Goal: Task Accomplishment & Management: Use online tool/utility

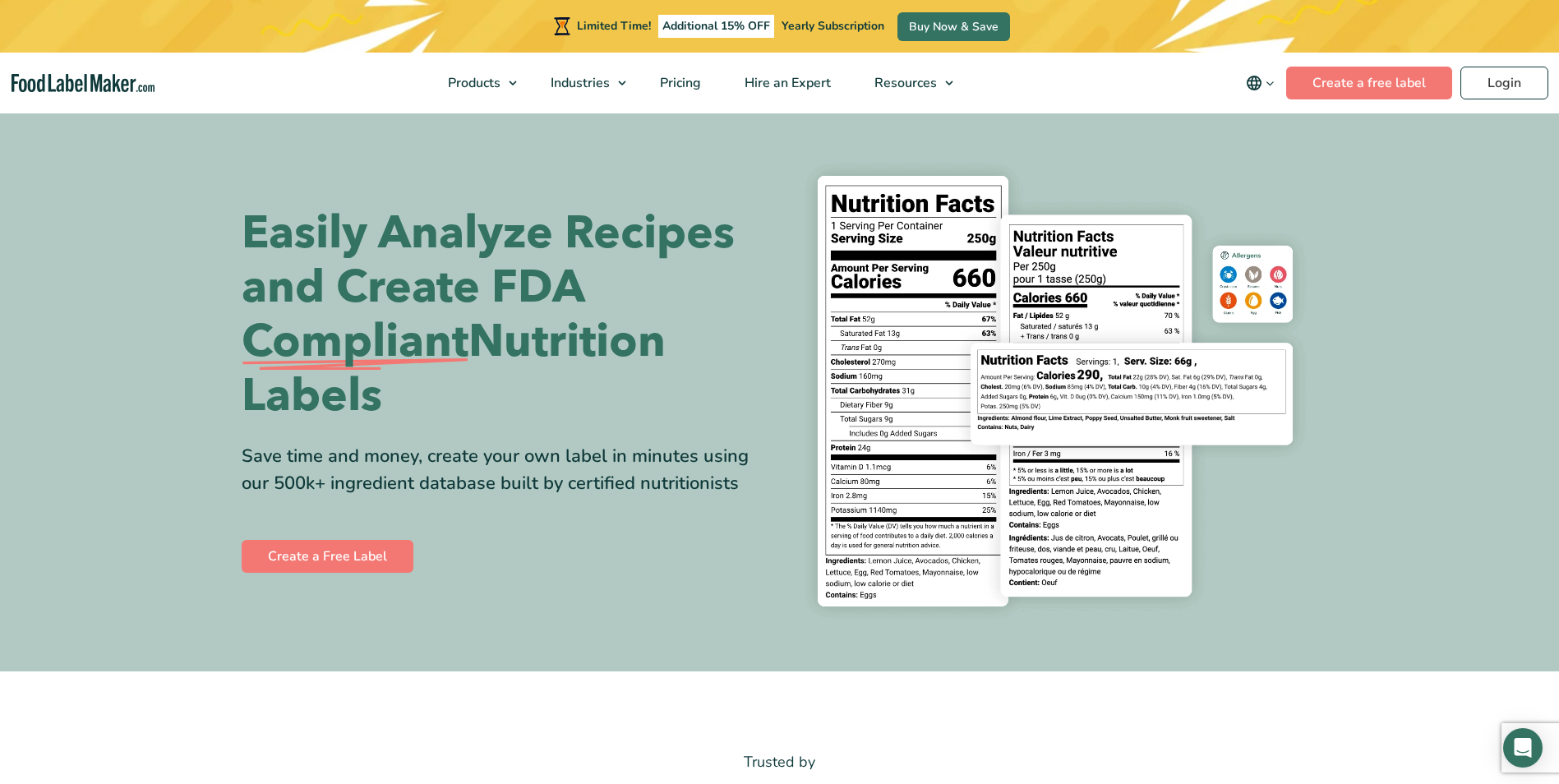
drag, startPoint x: 0, startPoint y: 0, endPoint x: 1543, endPoint y: 37, distance: 1543.4
click at [1543, 37] on div "Limited Time! Additional 15% OFF Yearly Subscription Buy Now & Save" at bounding box center [779, 26] width 1559 height 52
click at [1513, 89] on link "Login" at bounding box center [1505, 83] width 88 height 33
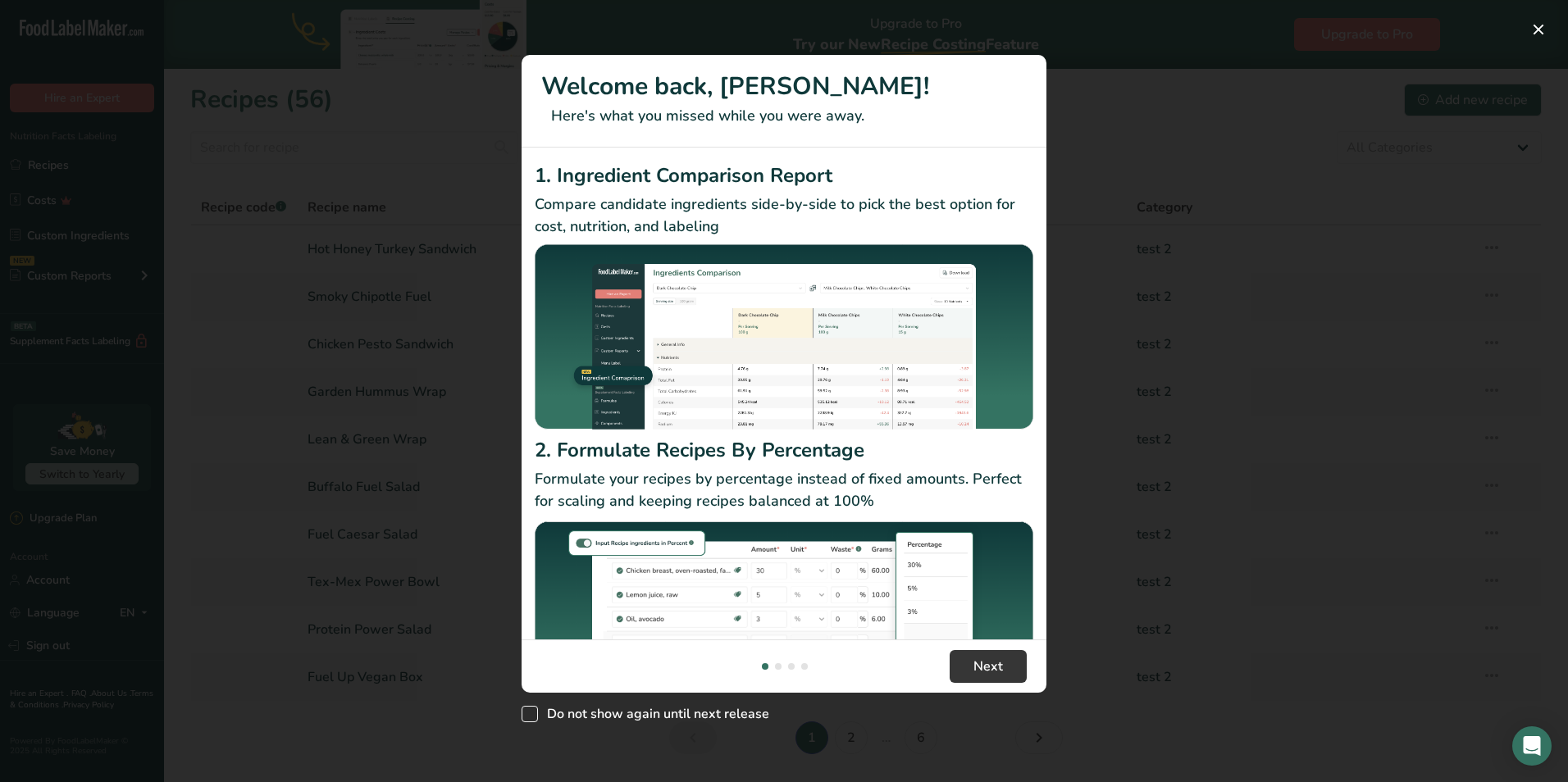
click at [620, 715] on span "Do not show again until next release" at bounding box center [654, 714] width 231 height 17
click at [533, 715] on input "Do not show again until next release" at bounding box center [527, 713] width 11 height 11
checkbox input "true"
click at [1539, 23] on button "New Features" at bounding box center [1539, 30] width 27 height 27
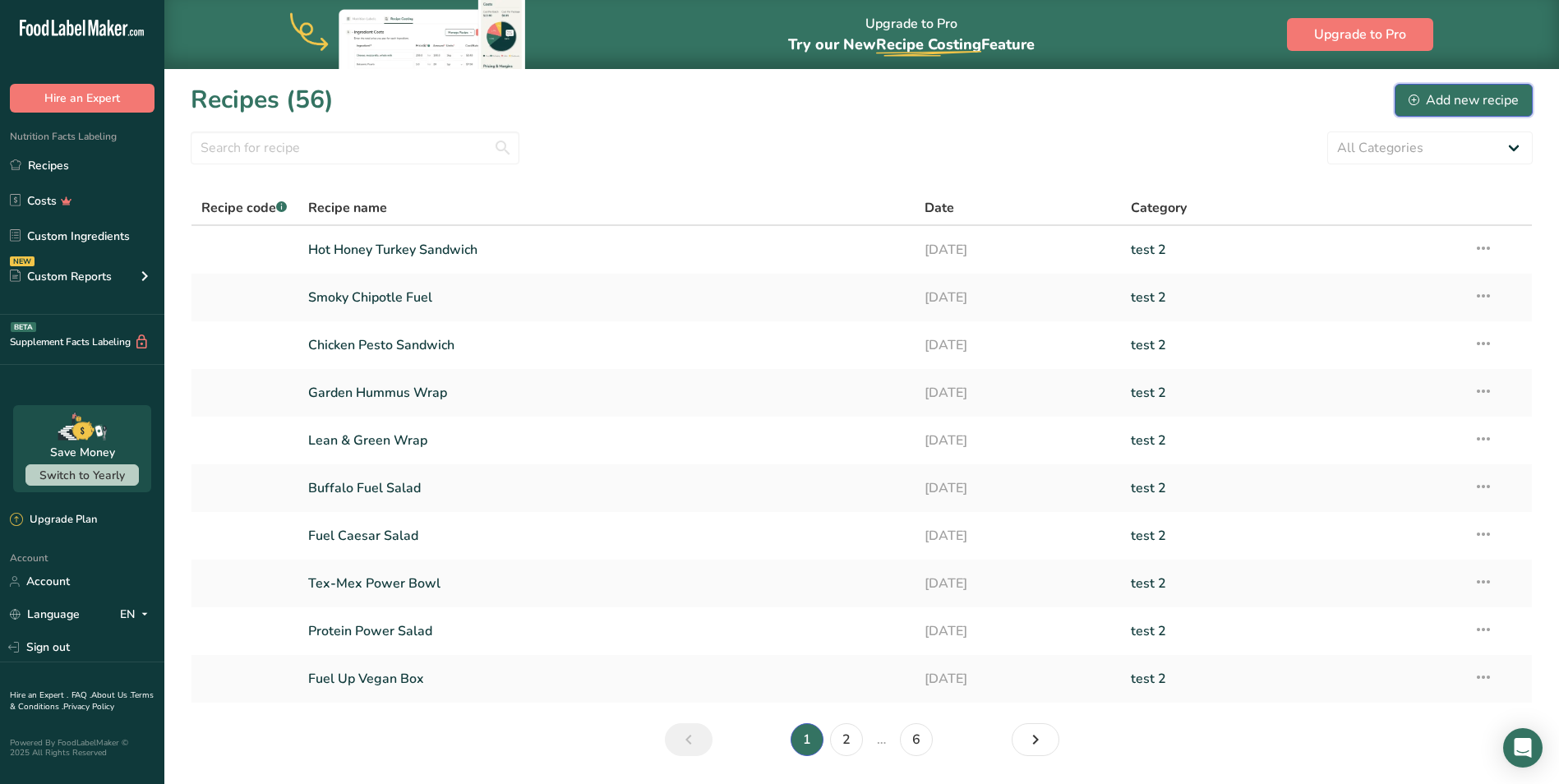
click at [1500, 100] on div "Add new recipe" at bounding box center [1463, 101] width 110 height 20
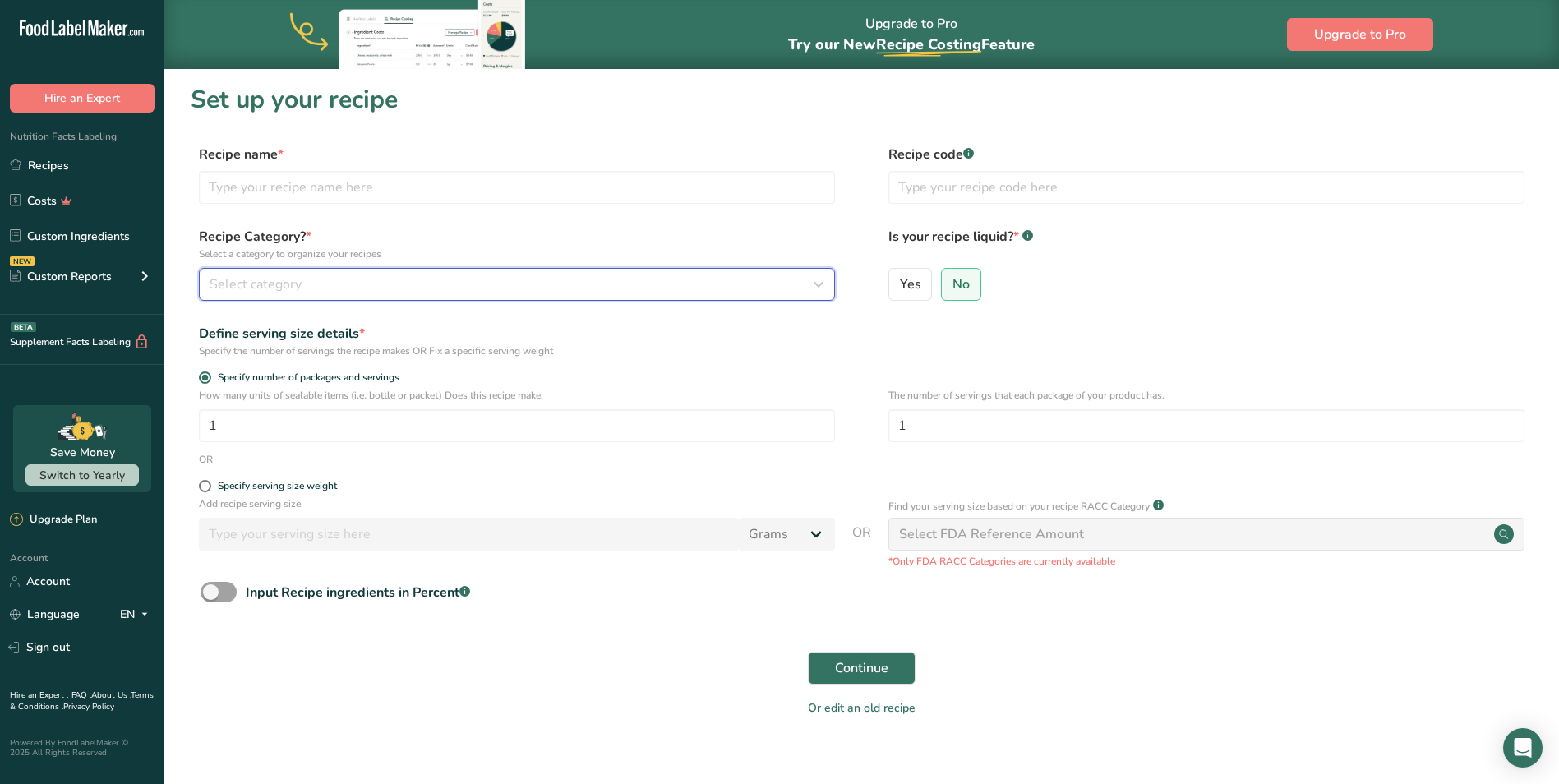
click at [347, 285] on div "Select category" at bounding box center [512, 284] width 605 height 20
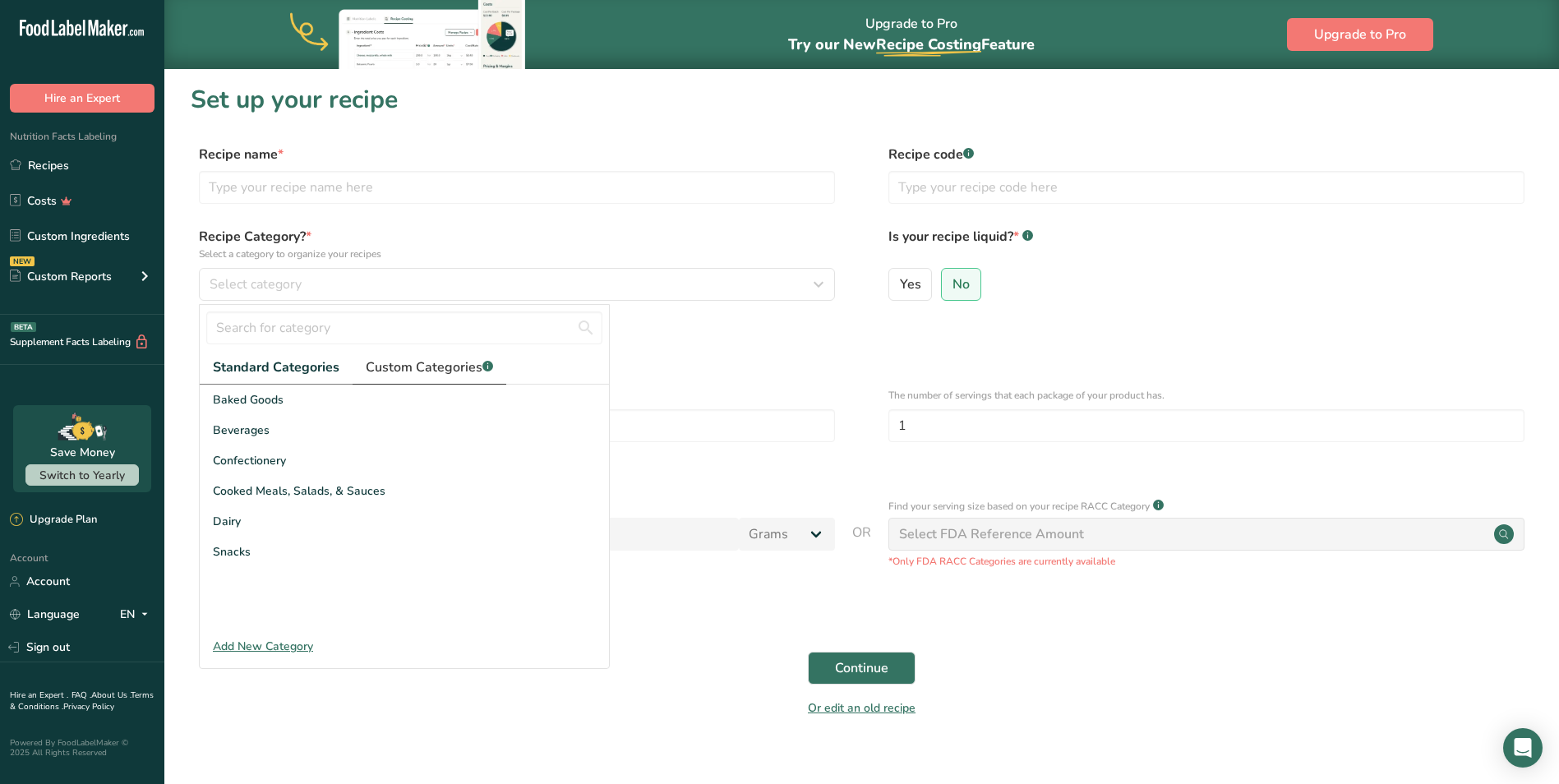
click at [407, 365] on span "Custom Categories .a-a{fill:#347362;}.b-a{fill:#fff;}" at bounding box center [429, 367] width 127 height 20
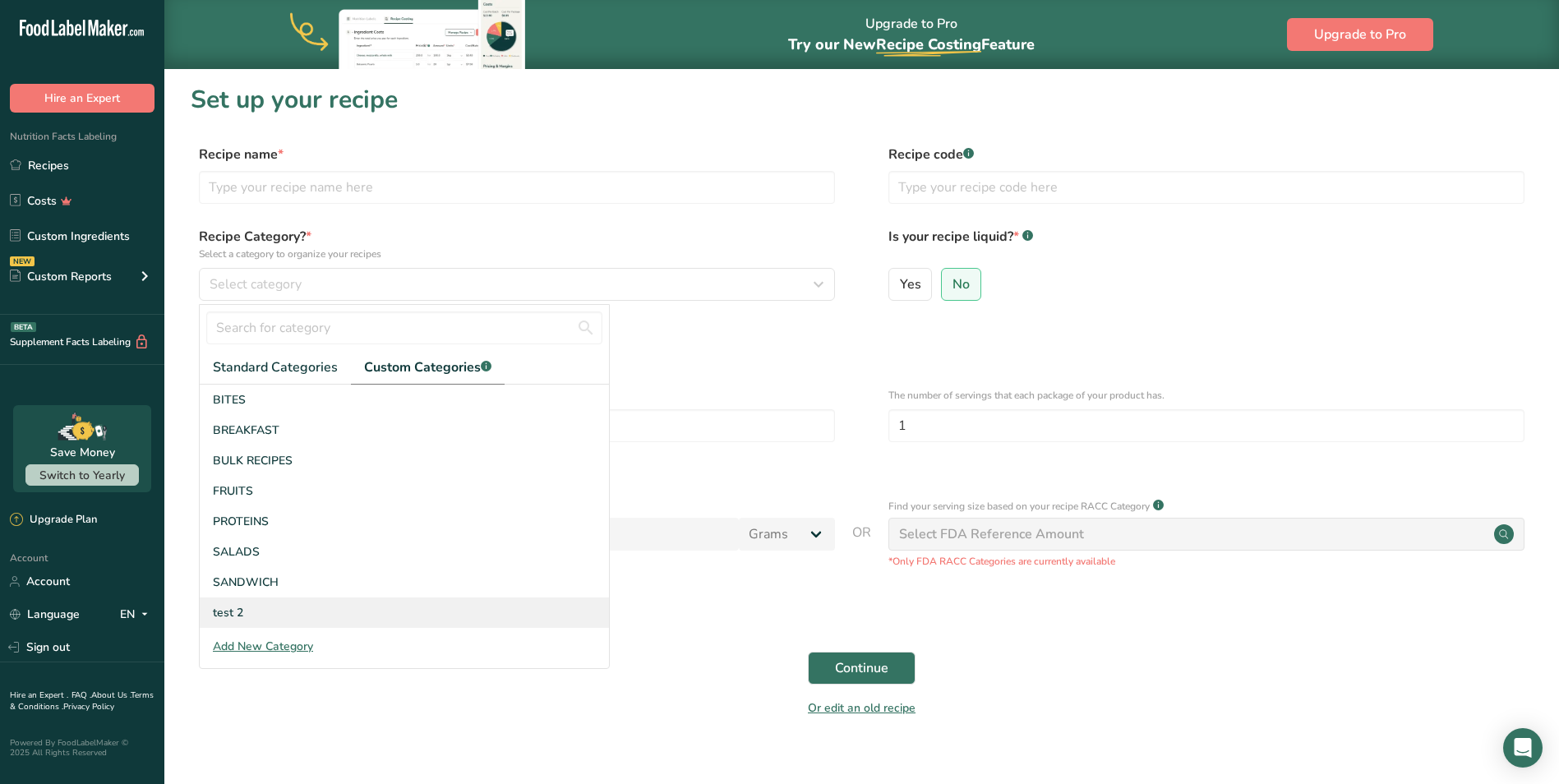
click at [239, 606] on span "test 2" at bounding box center [228, 613] width 31 height 17
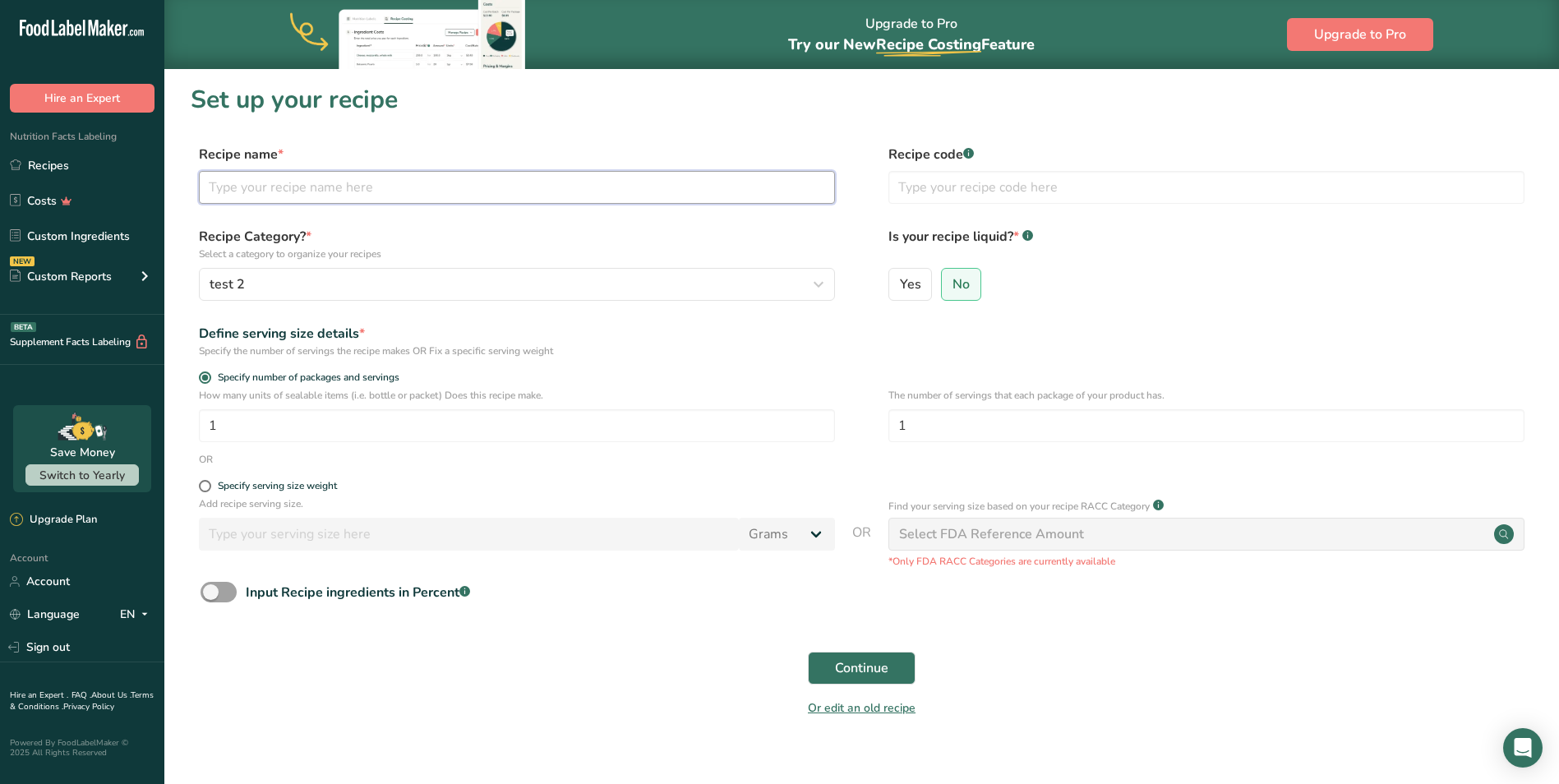
click at [370, 190] on input "text" at bounding box center [516, 188] width 636 height 33
type input "Chocolate Chip Cookie"
click at [879, 668] on span "Continue" at bounding box center [861, 668] width 53 height 20
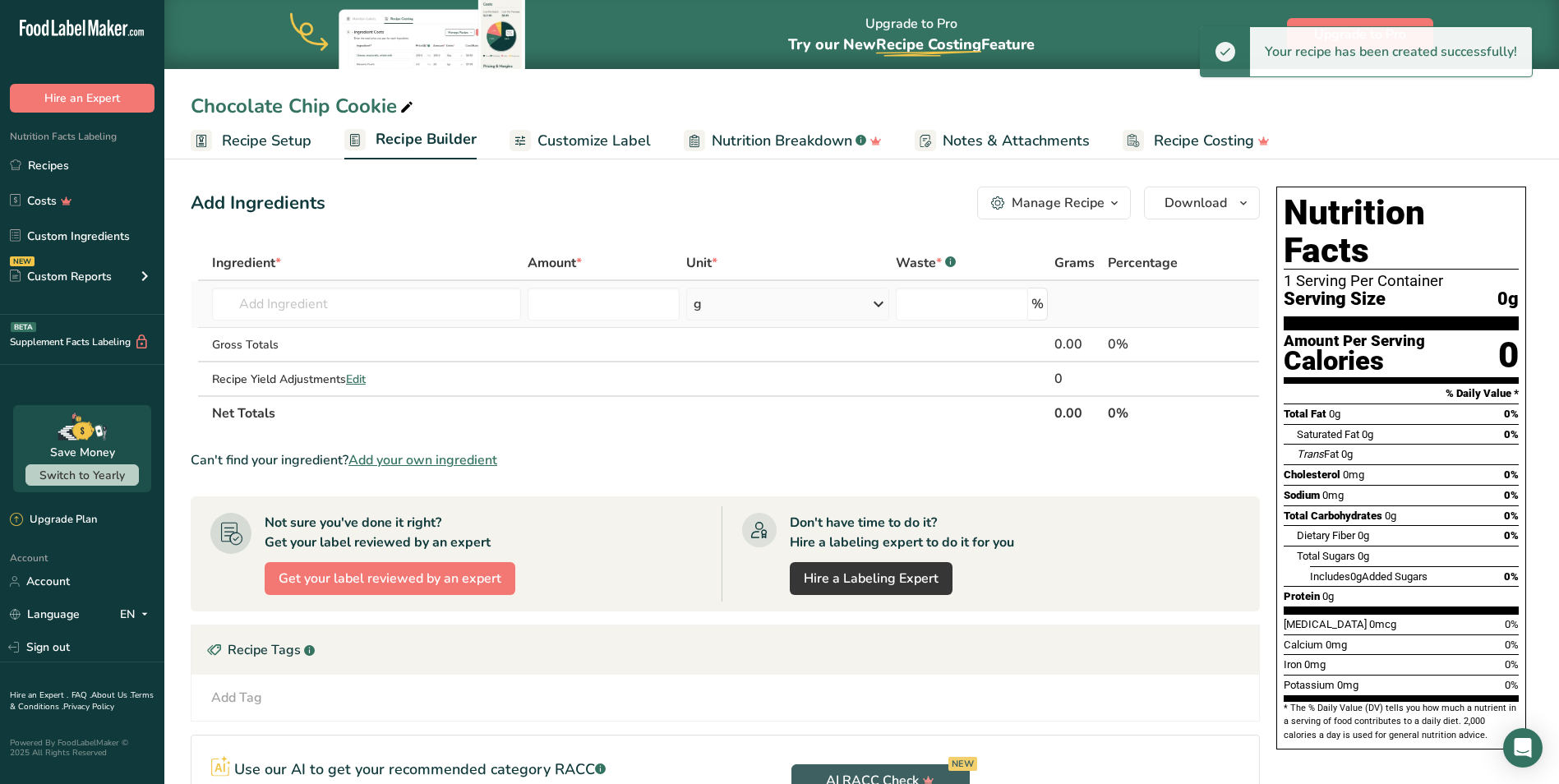
click at [290, 323] on td "Almond flour 1211 Milk, whole, 3.25% milkfat, without added vitamin A and vitam…" at bounding box center [367, 304] width 316 height 47
click at [298, 311] on input "text" at bounding box center [367, 304] width 309 height 33
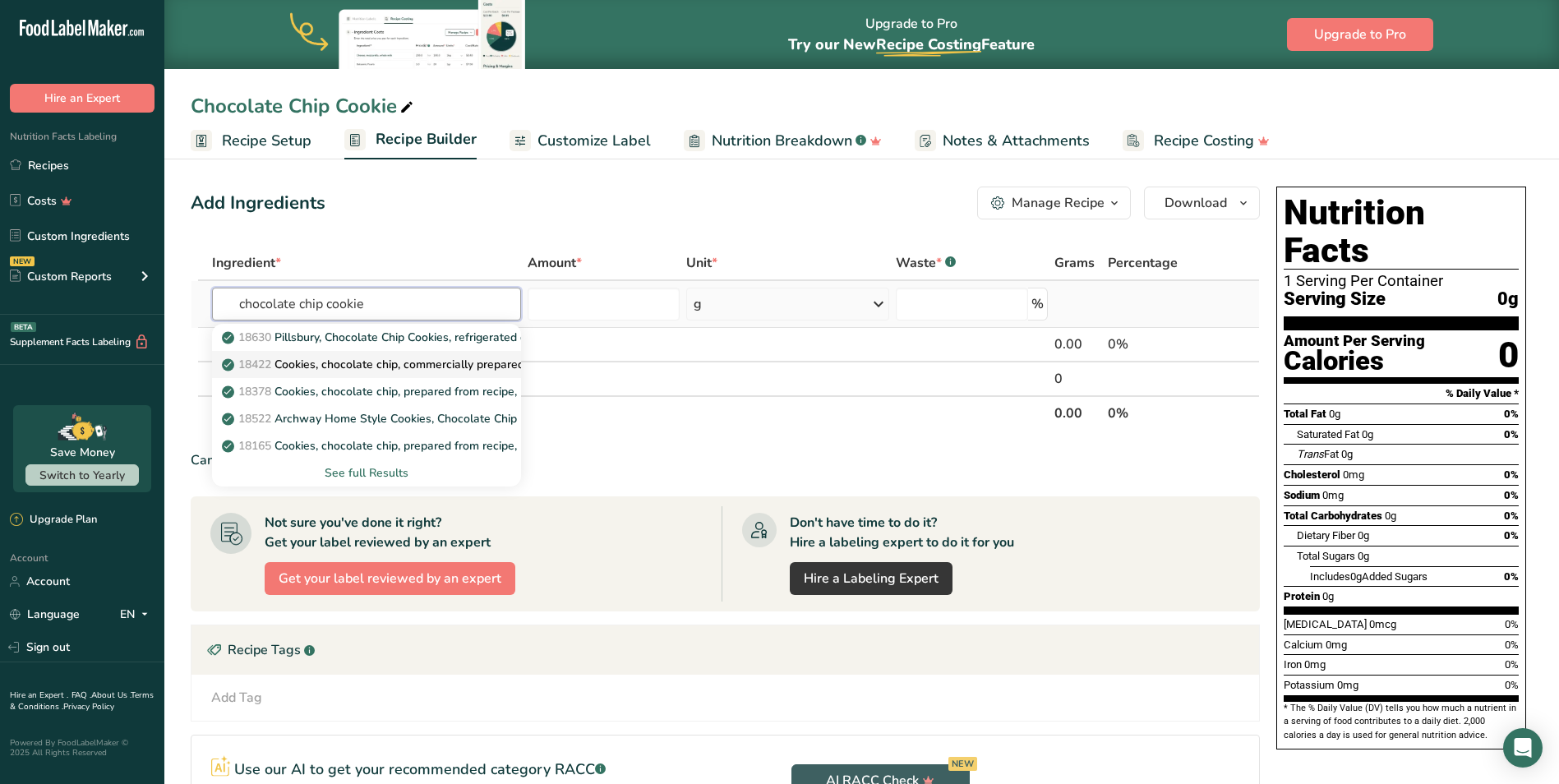
type input "chocolate chip cookie"
click at [449, 363] on p "18422 Cookies, chocolate chip, commercially prepared, regular, higher fat, unen…" at bounding box center [457, 364] width 464 height 17
type input "Cookies, chocolate chip, commercially prepared, regular, higher fat, unenriched"
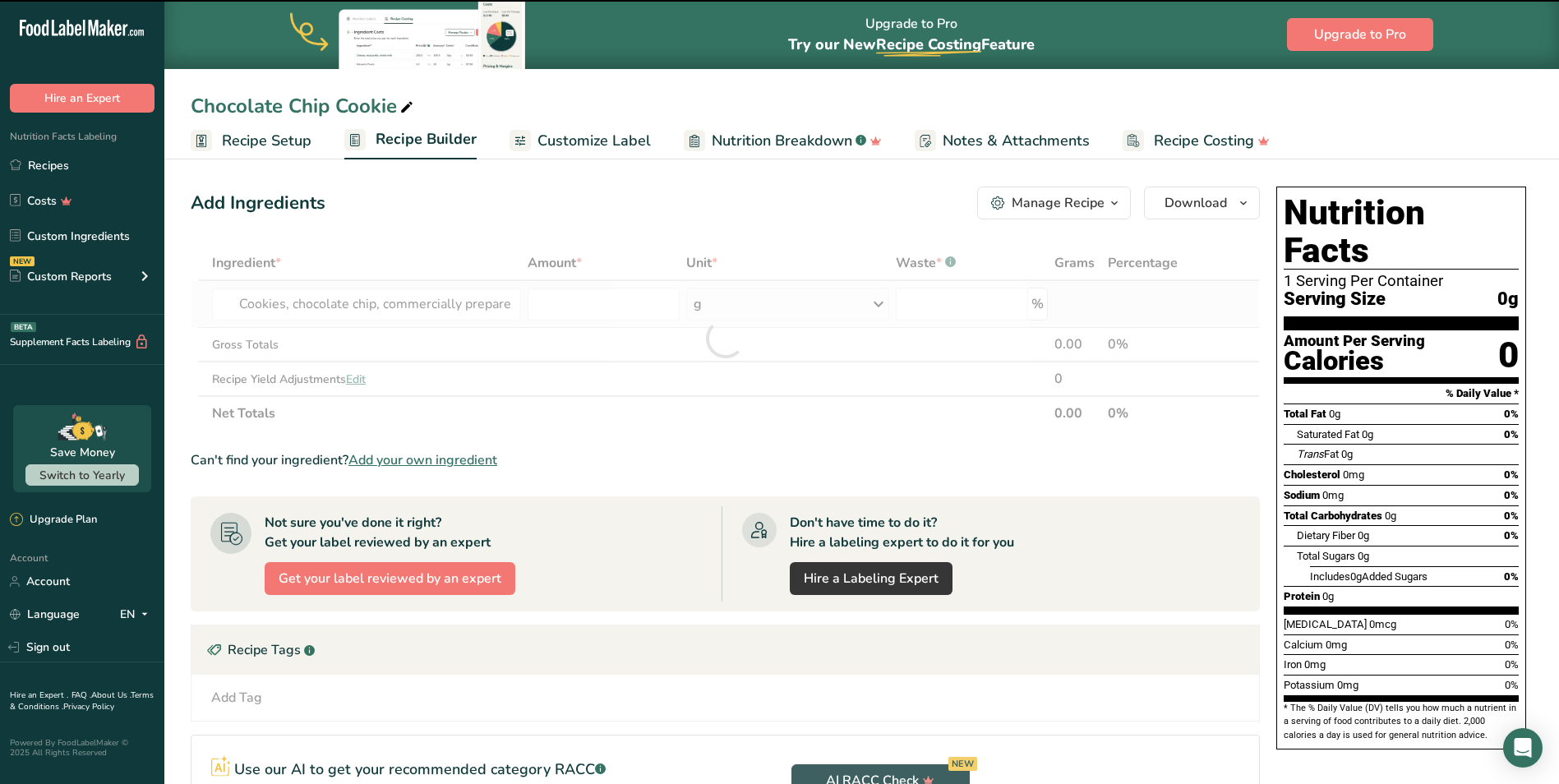
type input "0"
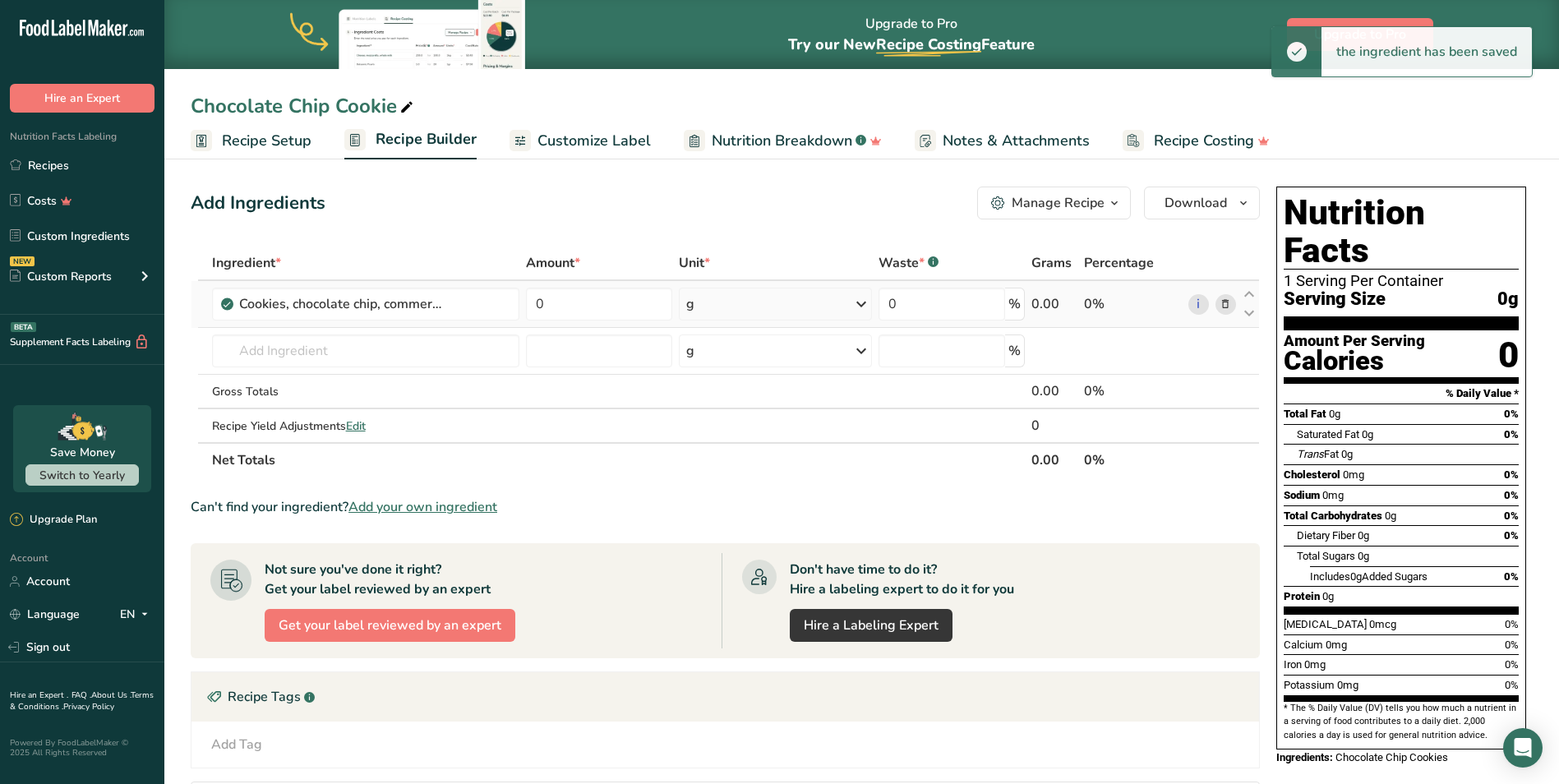
click at [782, 304] on div "g" at bounding box center [776, 304] width 193 height 33
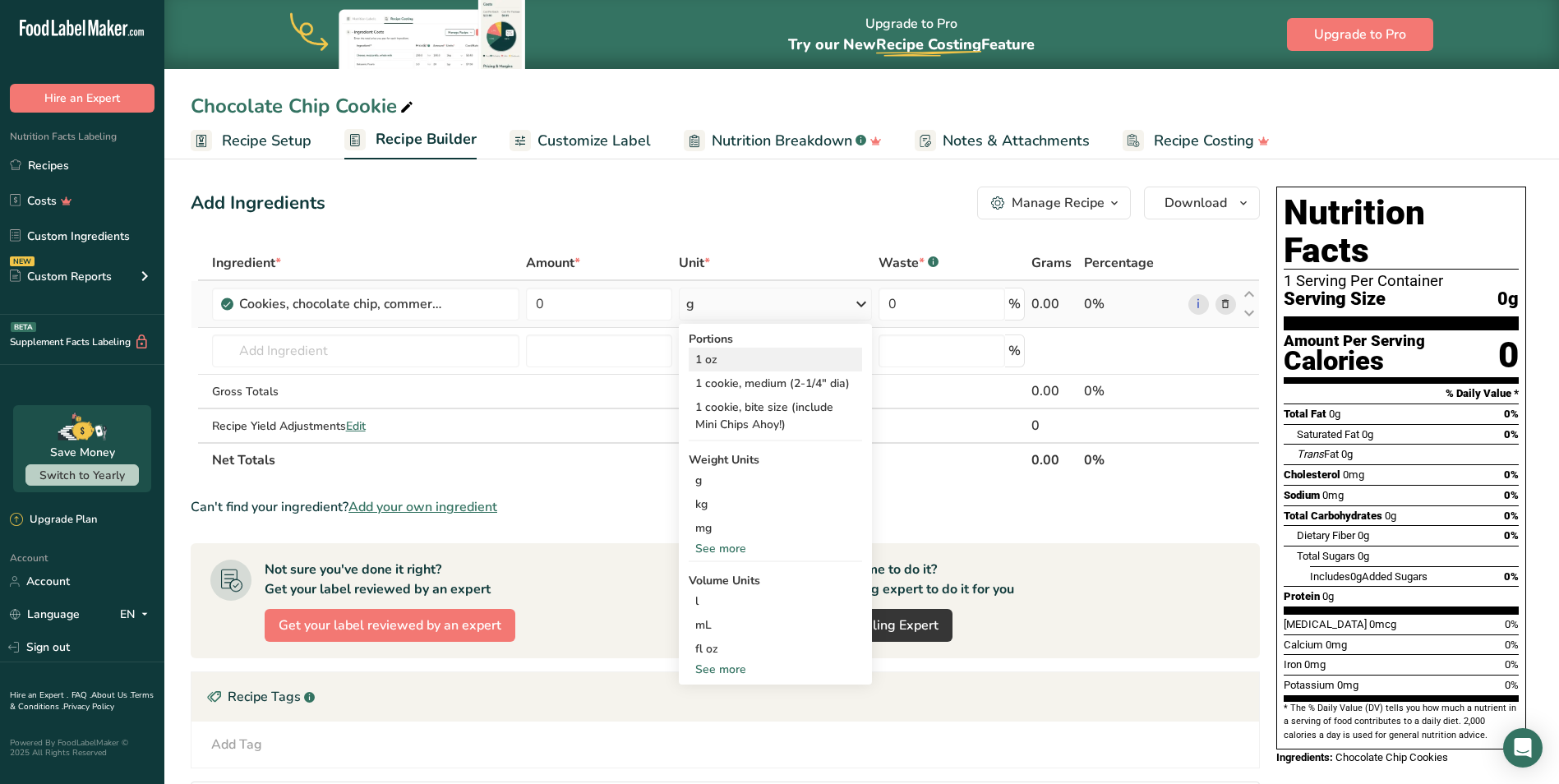
click at [701, 358] on div "1 oz" at bounding box center [775, 359] width 174 height 24
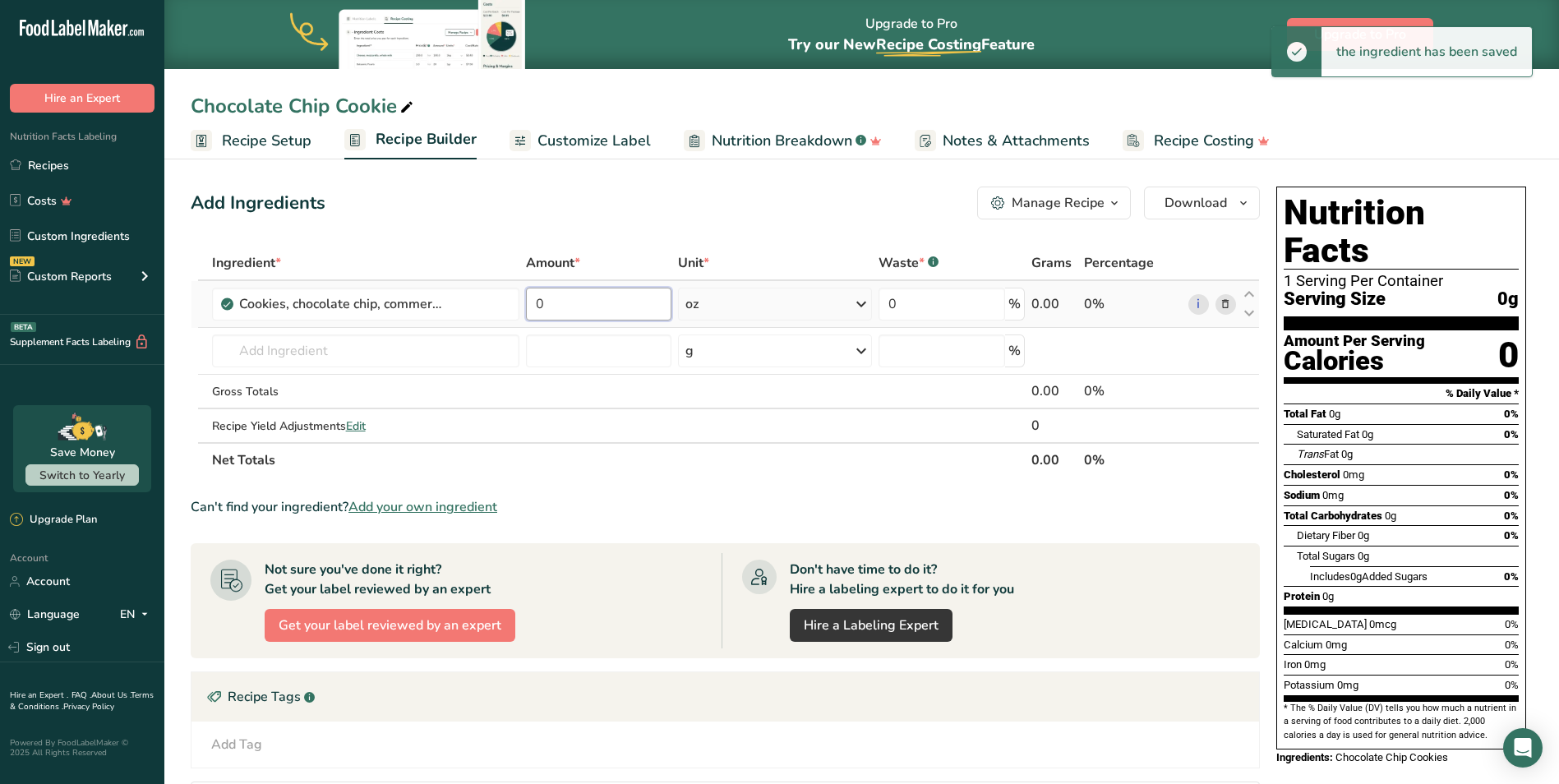
drag, startPoint x: 558, startPoint y: 305, endPoint x: 525, endPoint y: 306, distance: 33.0
click at [525, 306] on td "0" at bounding box center [599, 304] width 152 height 47
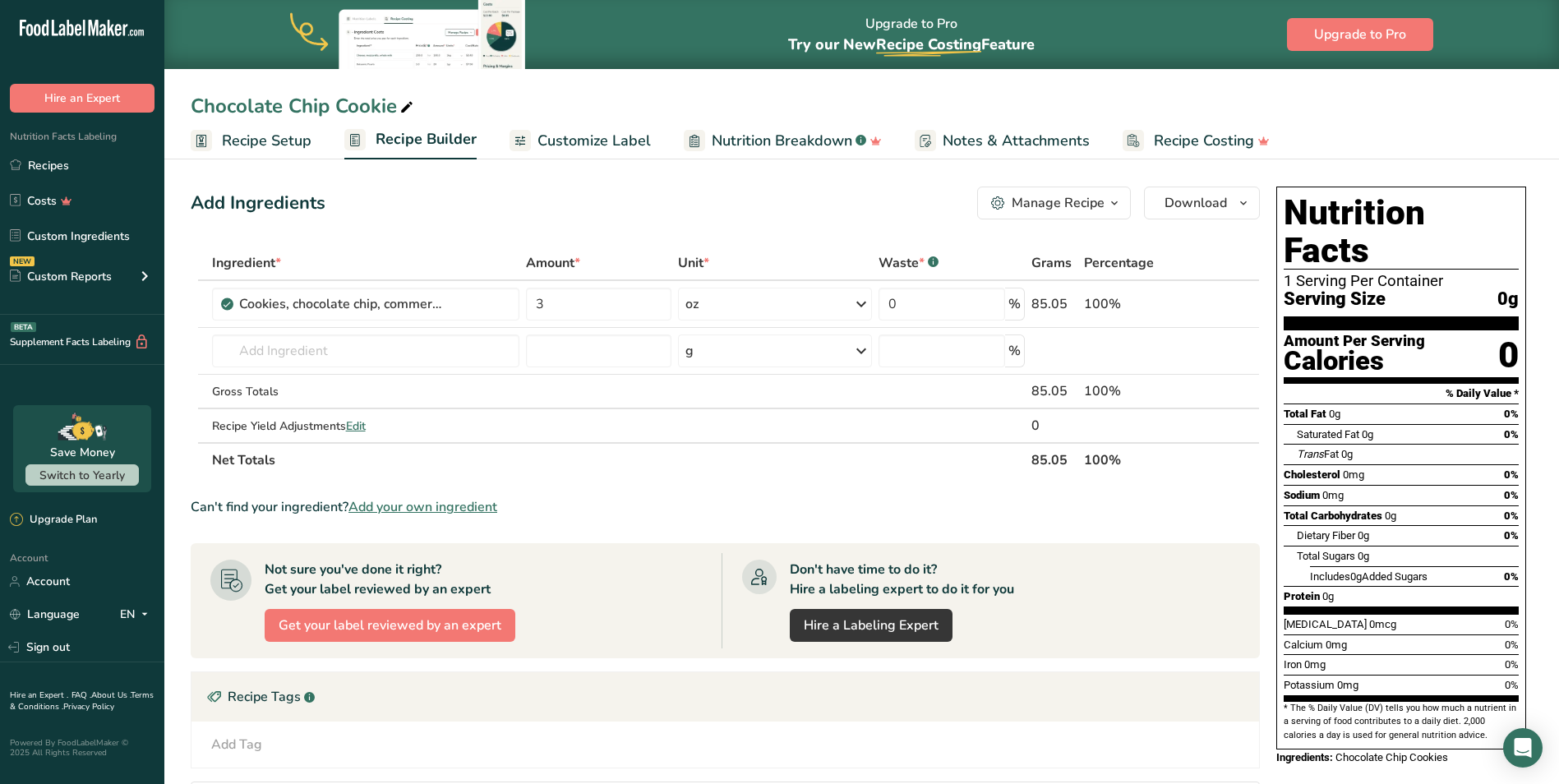
click at [712, 199] on div "Add Ingredients Manage Recipe Delete Recipe Duplicate Recipe Scale Recipe Save …" at bounding box center [725, 203] width 1069 height 33
click at [734, 305] on div "oz" at bounding box center [775, 304] width 194 height 33
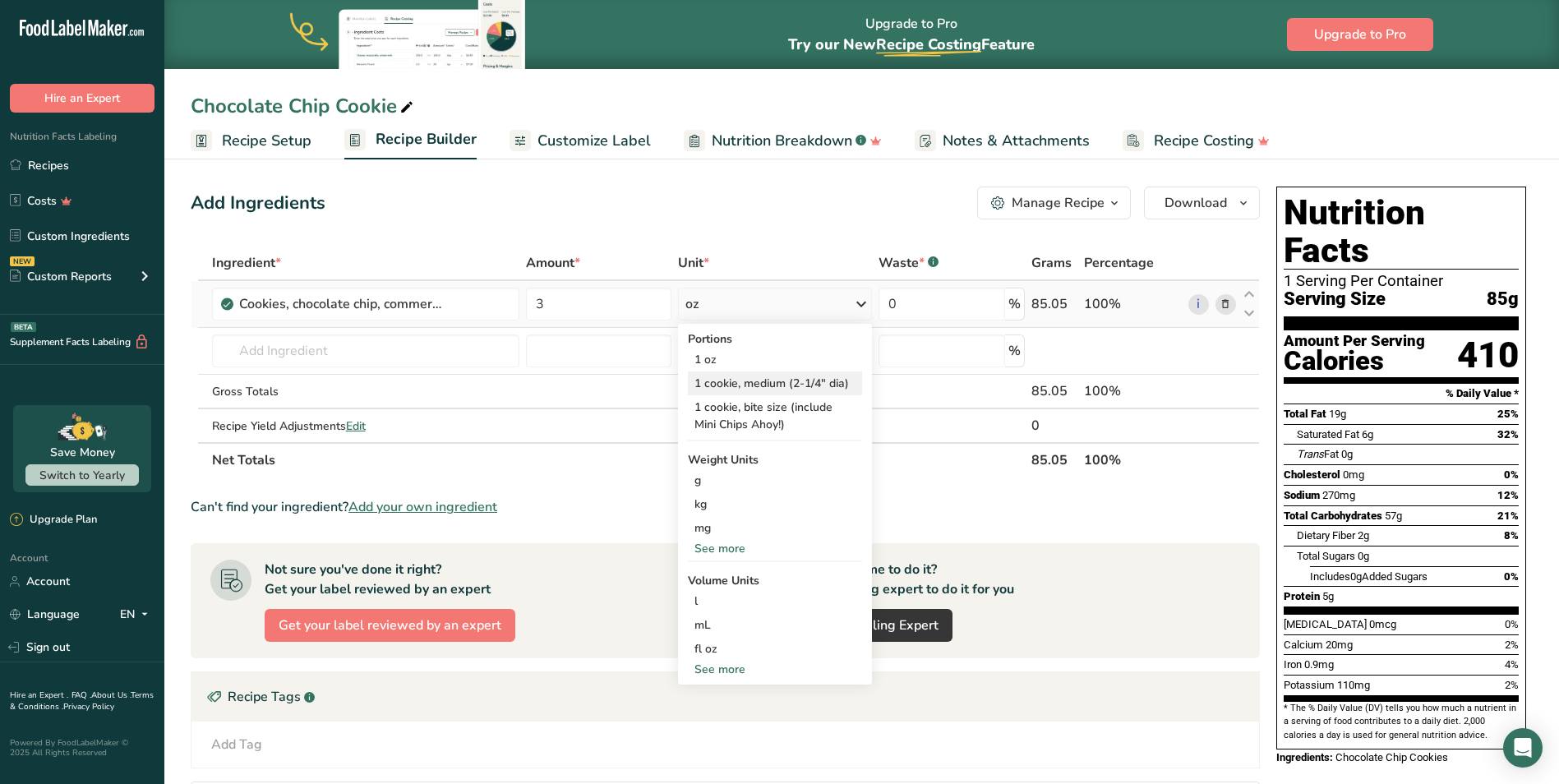
click at [794, 386] on div "1 cookie, medium (2-1/4" dia)" at bounding box center [775, 383] width 175 height 24
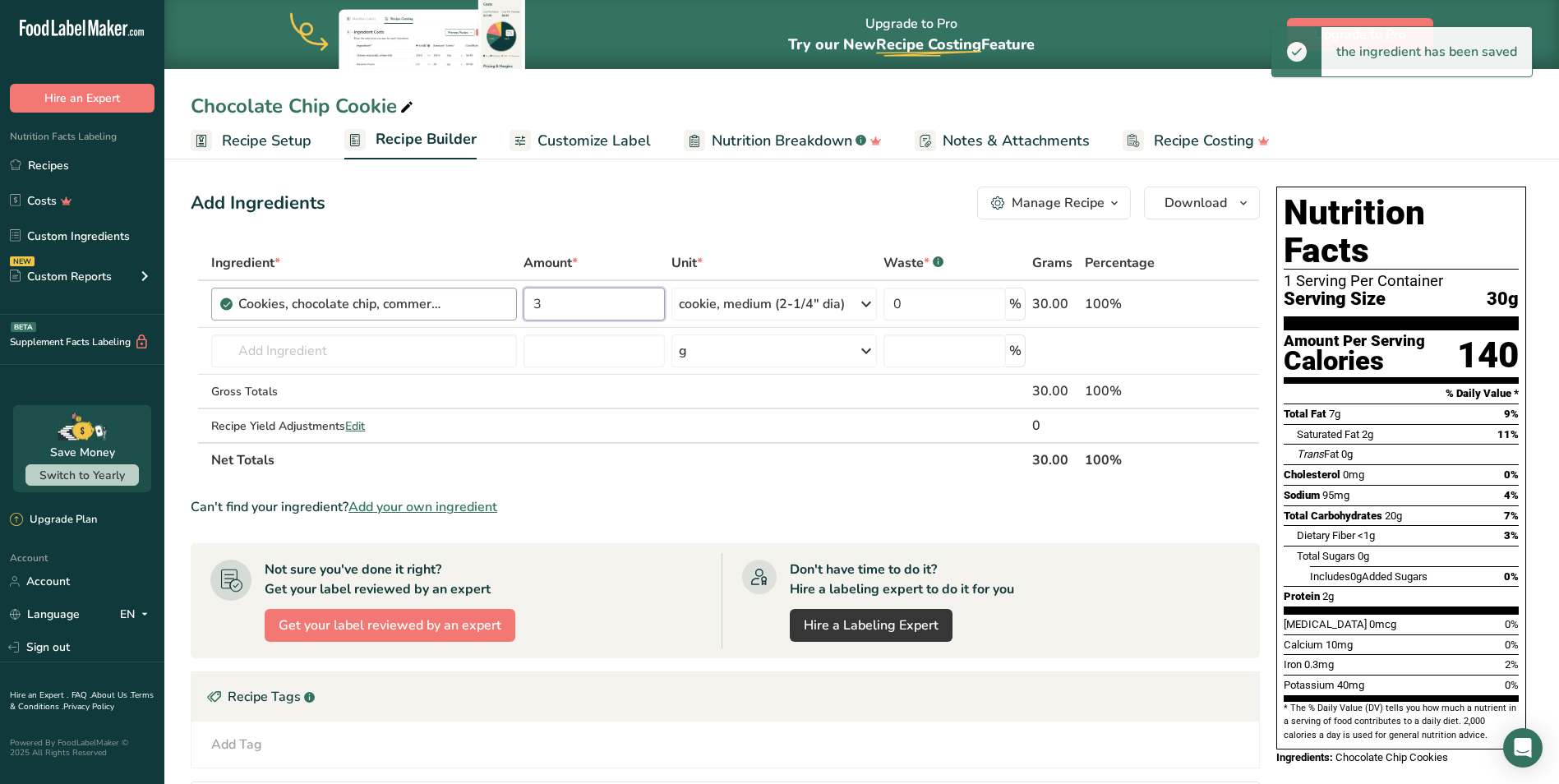
drag, startPoint x: 570, startPoint y: 306, endPoint x: 468, endPoint y: 301, distance: 102.1
click at [468, 301] on tr "Cookies, chocolate chip, commercially prepared, regular, higher fat, unenriched…" at bounding box center [725, 304] width 1068 height 47
drag, startPoint x: 581, startPoint y: 304, endPoint x: 523, endPoint y: 305, distance: 58.0
click at [524, 305] on input "1" at bounding box center [594, 304] width 141 height 33
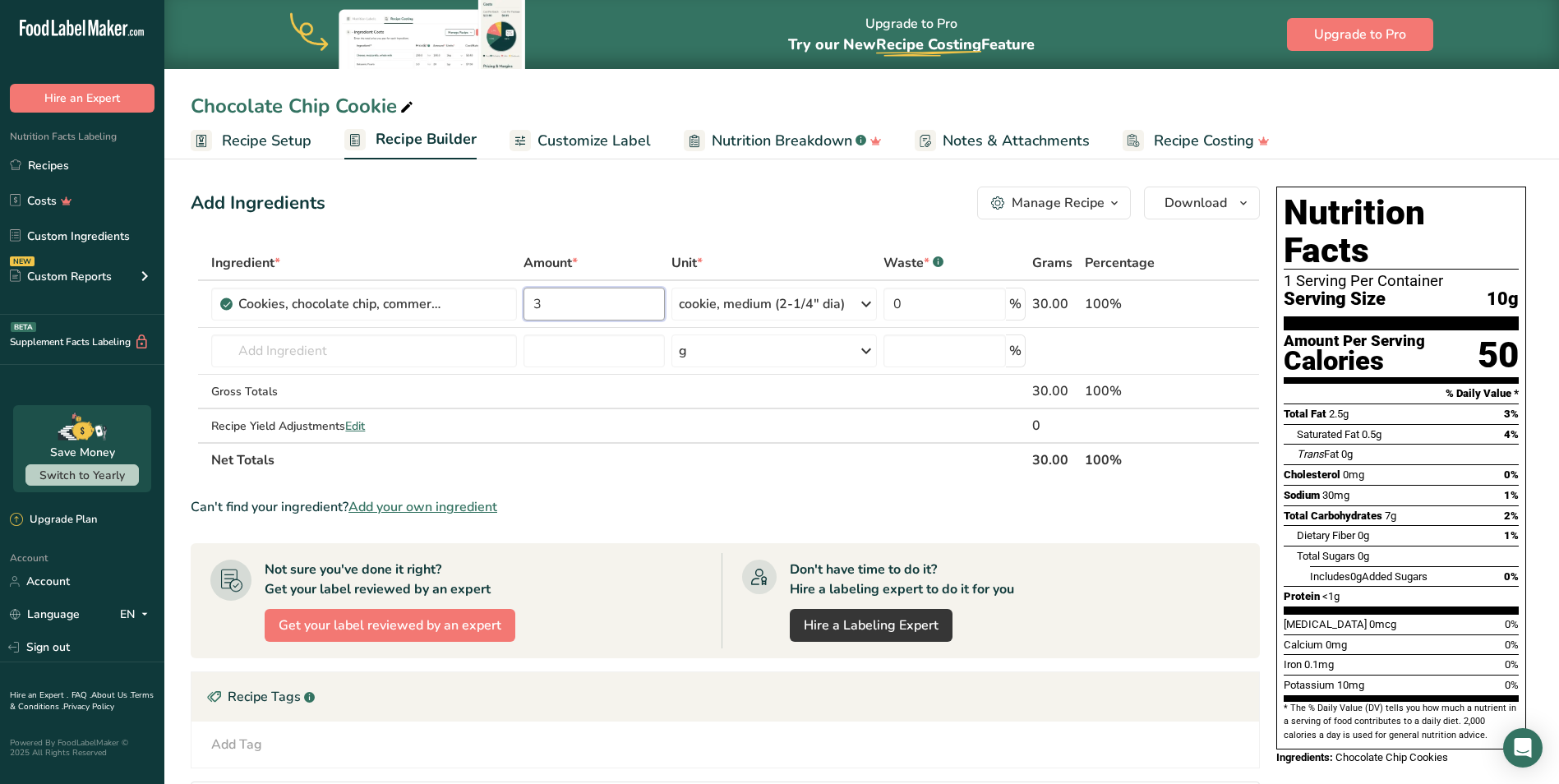
type input "3"
click at [477, 320] on div "Cookies, chocolate chip, commercially prepared, regular, higher fat, unenriched" at bounding box center [363, 304] width 305 height 33
click at [491, 301] on div "Cookies, chocolate chip, commercially prepared, regular, higher fat, unenriched" at bounding box center [372, 304] width 268 height 20
drag, startPoint x: 491, startPoint y: 301, endPoint x: 426, endPoint y: 303, distance: 65.0
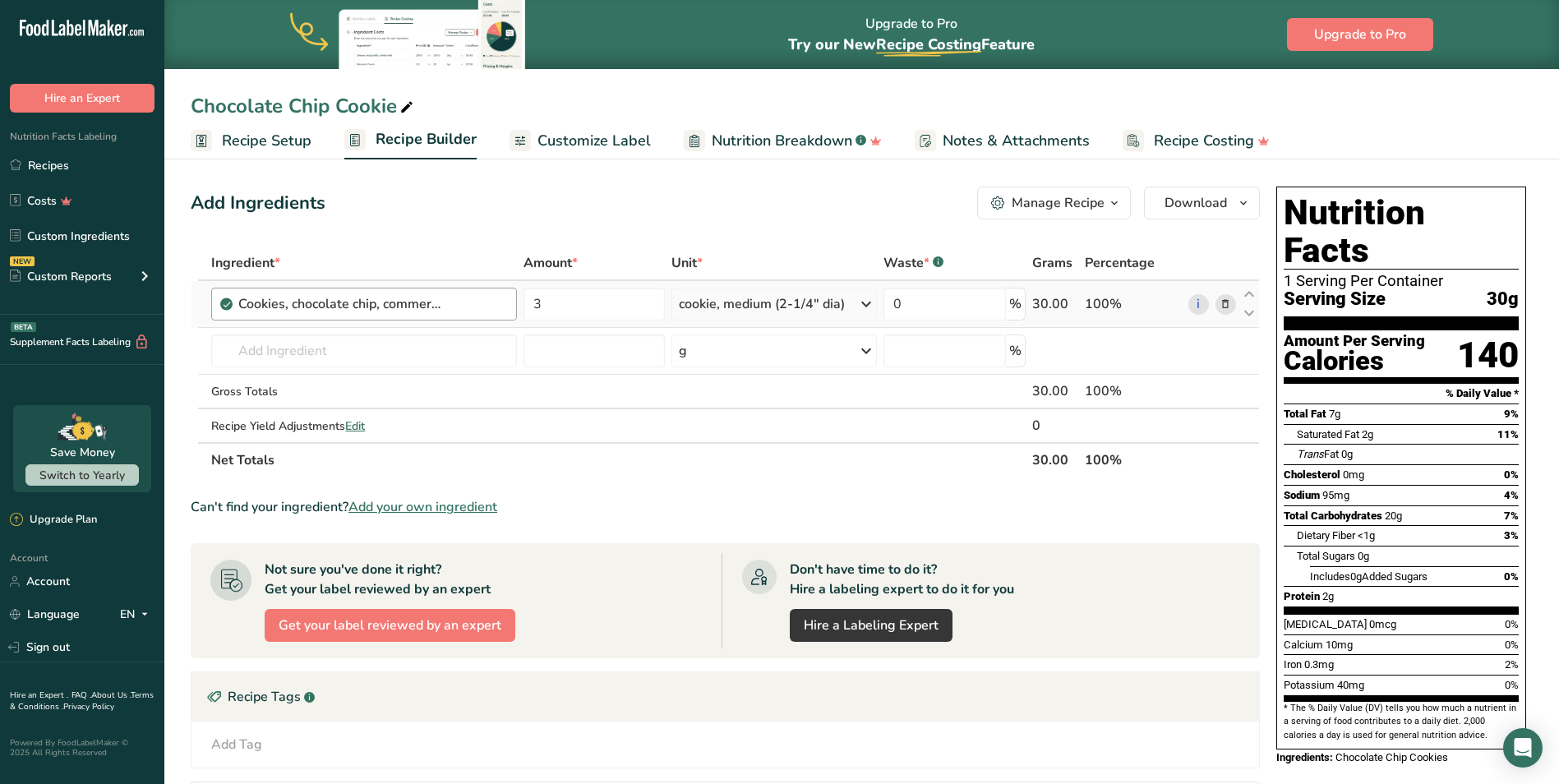
click at [426, 303] on div "Cookies, chocolate chip, commercially prepared, regular, higher fat, unenriched" at bounding box center [341, 304] width 205 height 20
click at [272, 348] on input "text" at bounding box center [363, 351] width 305 height 33
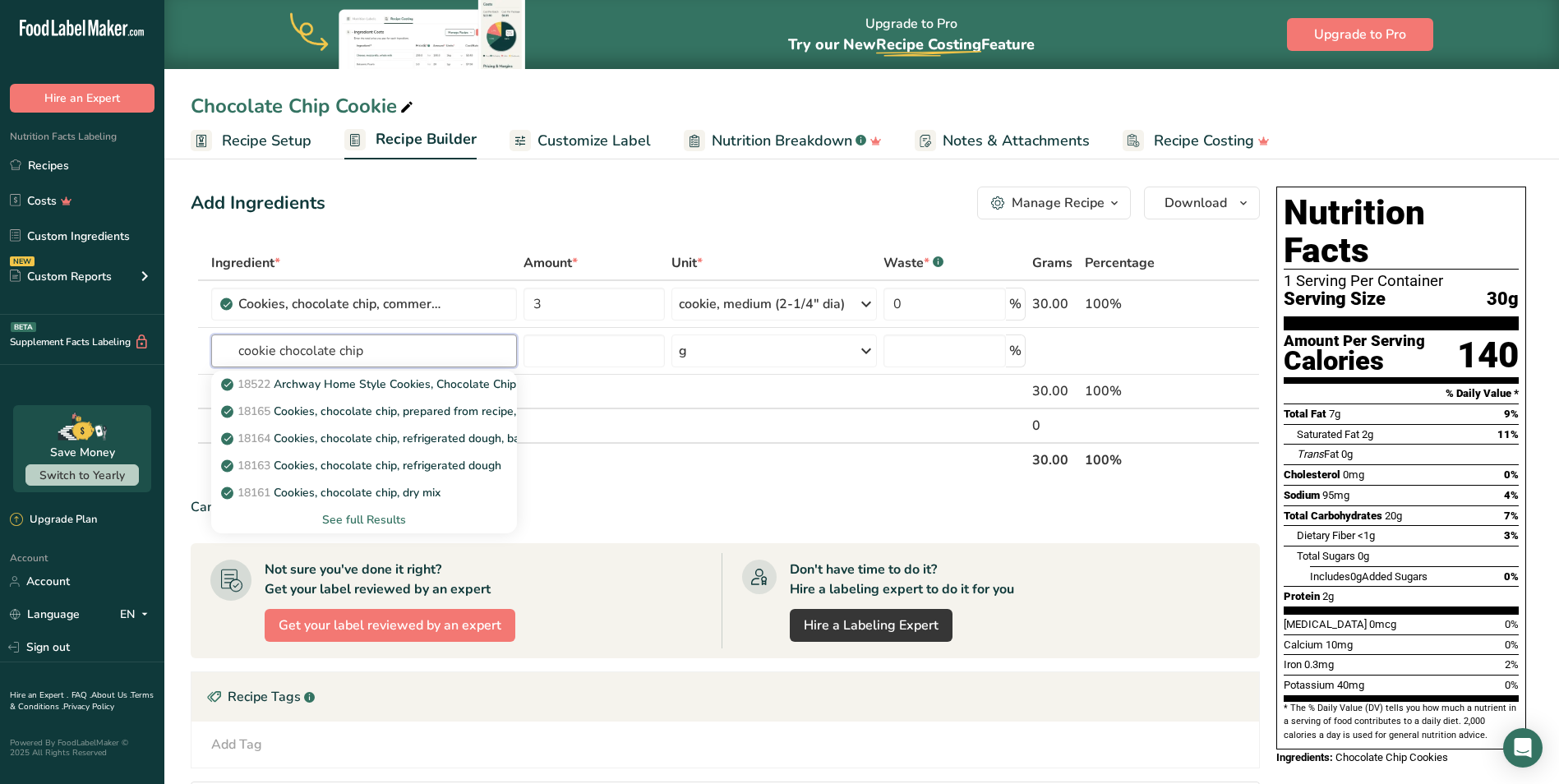
type input "cookie chocolate chip"
click at [361, 520] on div "See full Results" at bounding box center [363, 520] width 279 height 17
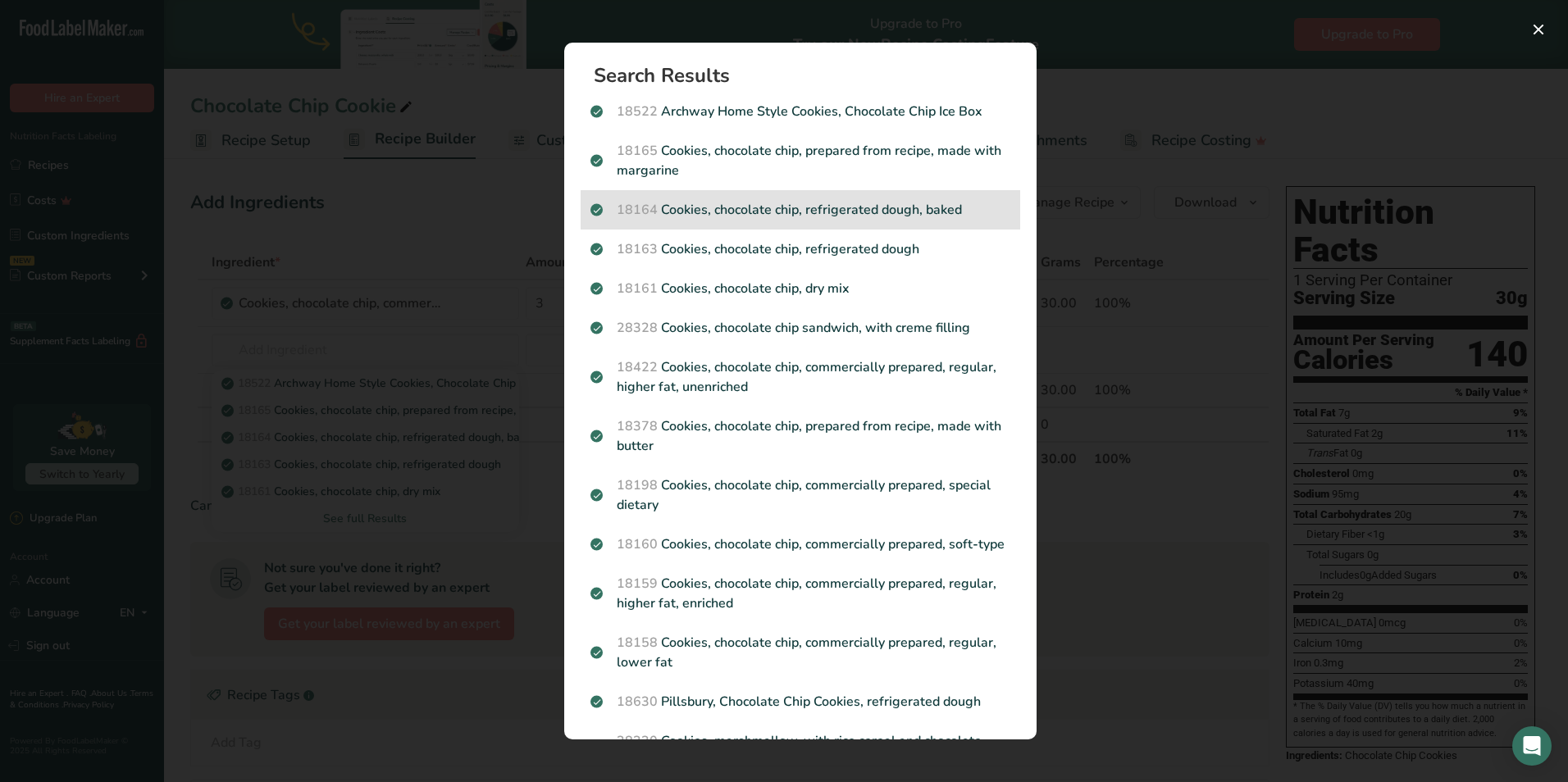
click at [778, 211] on p "18164 Cookies, chocolate chip, refrigerated dough, baked" at bounding box center [801, 210] width 420 height 20
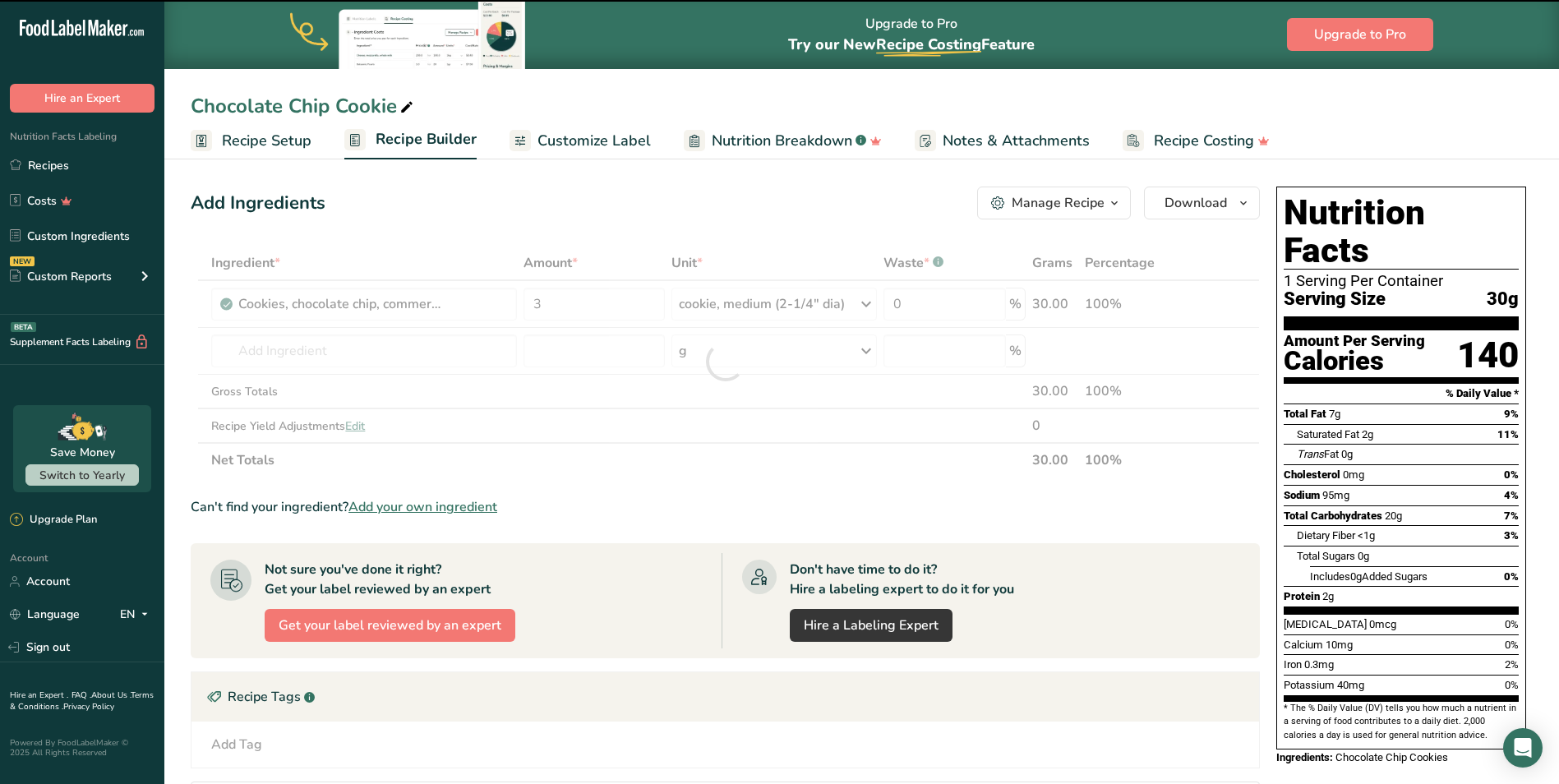
type input "0"
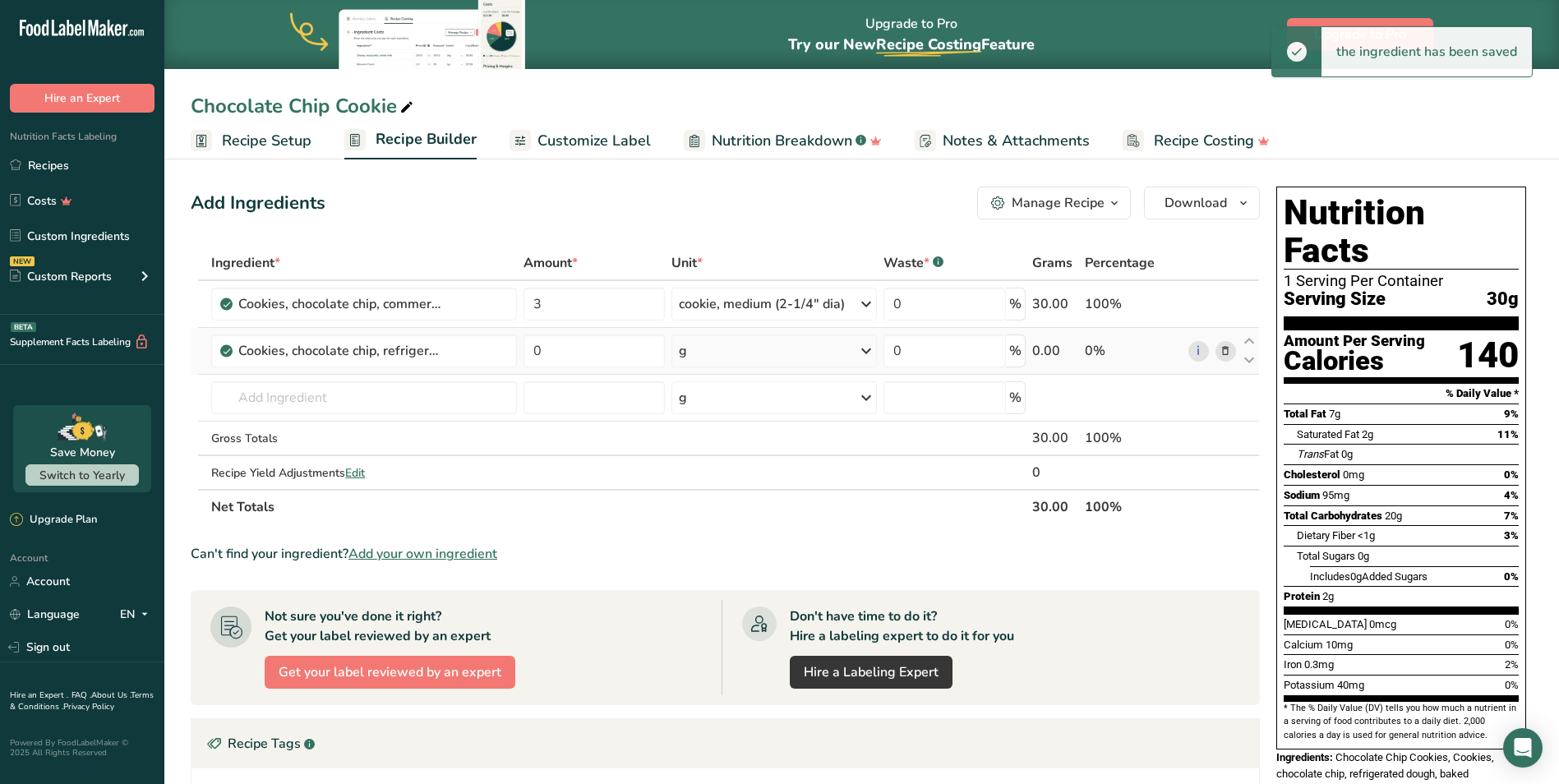
click at [704, 349] on div "g" at bounding box center [774, 351] width 205 height 33
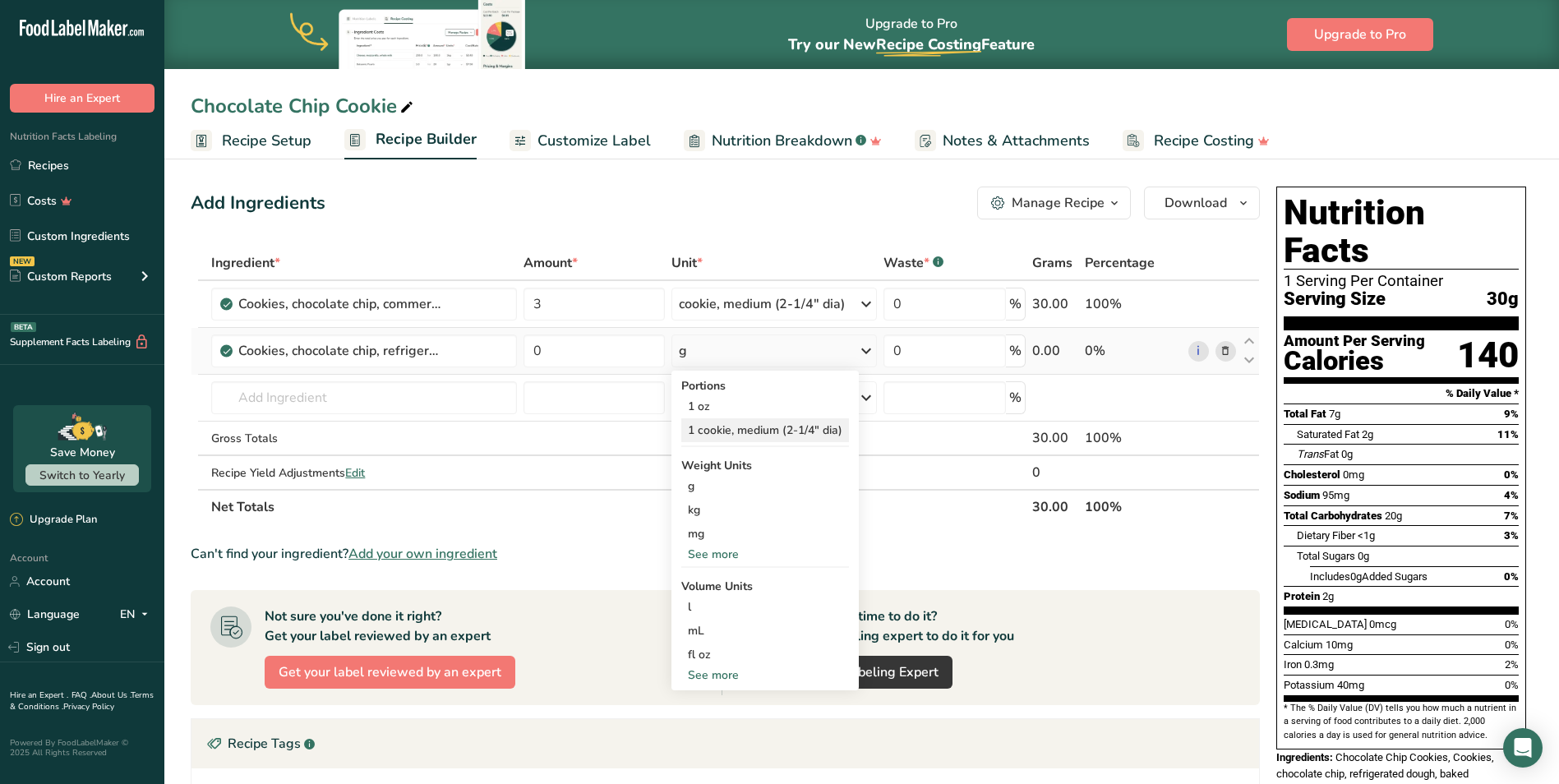
click at [777, 422] on div "1 cookie, medium (2-1/4" dia)" at bounding box center [766, 430] width 168 height 24
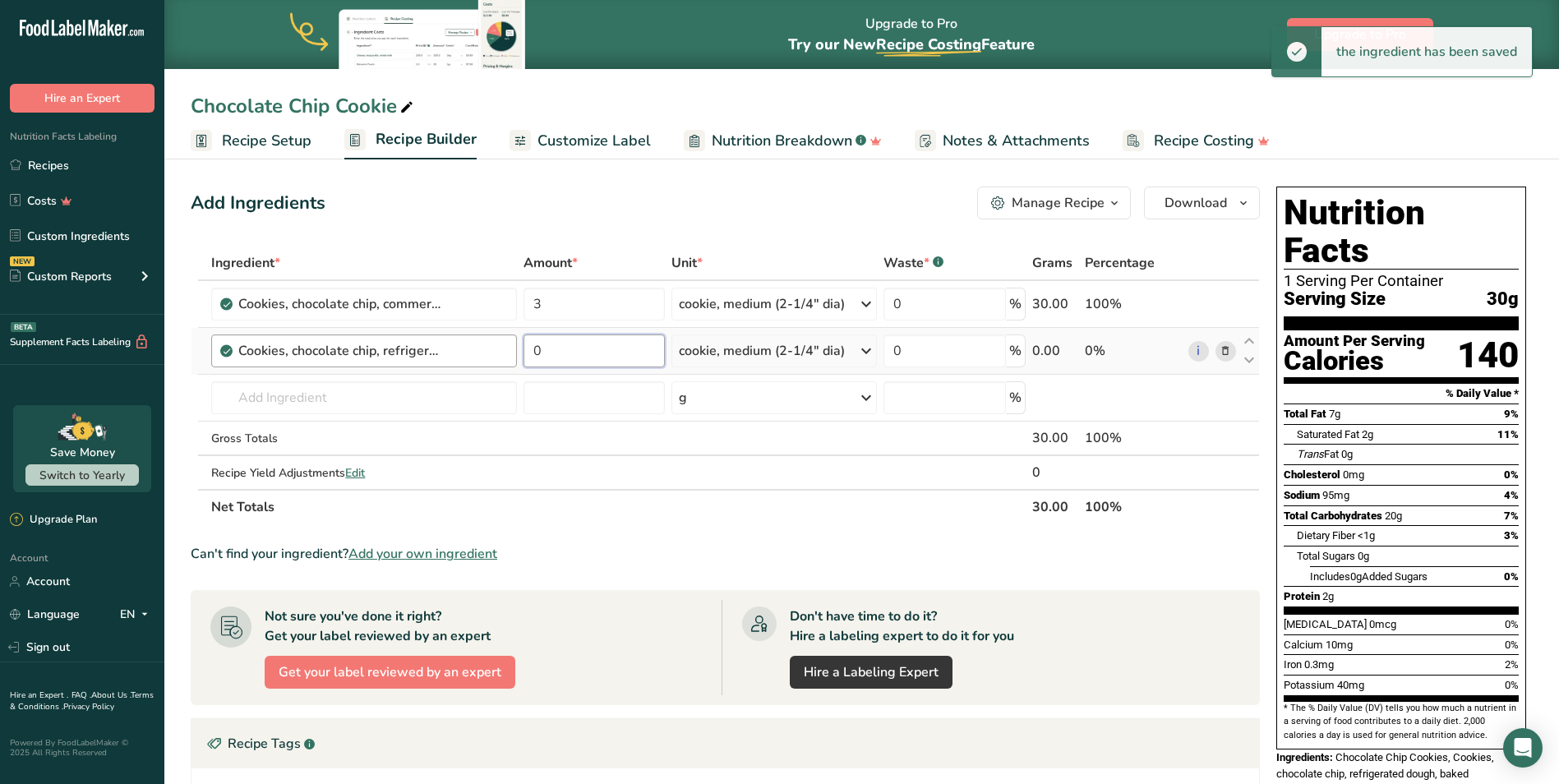
drag, startPoint x: 562, startPoint y: 353, endPoint x: 477, endPoint y: 350, distance: 85.1
click at [477, 350] on tr "Cookies, chocolate chip, refrigerated dough, baked 0 cookie, medium (2-1/4" dia…" at bounding box center [725, 351] width 1068 height 47
type input "1"
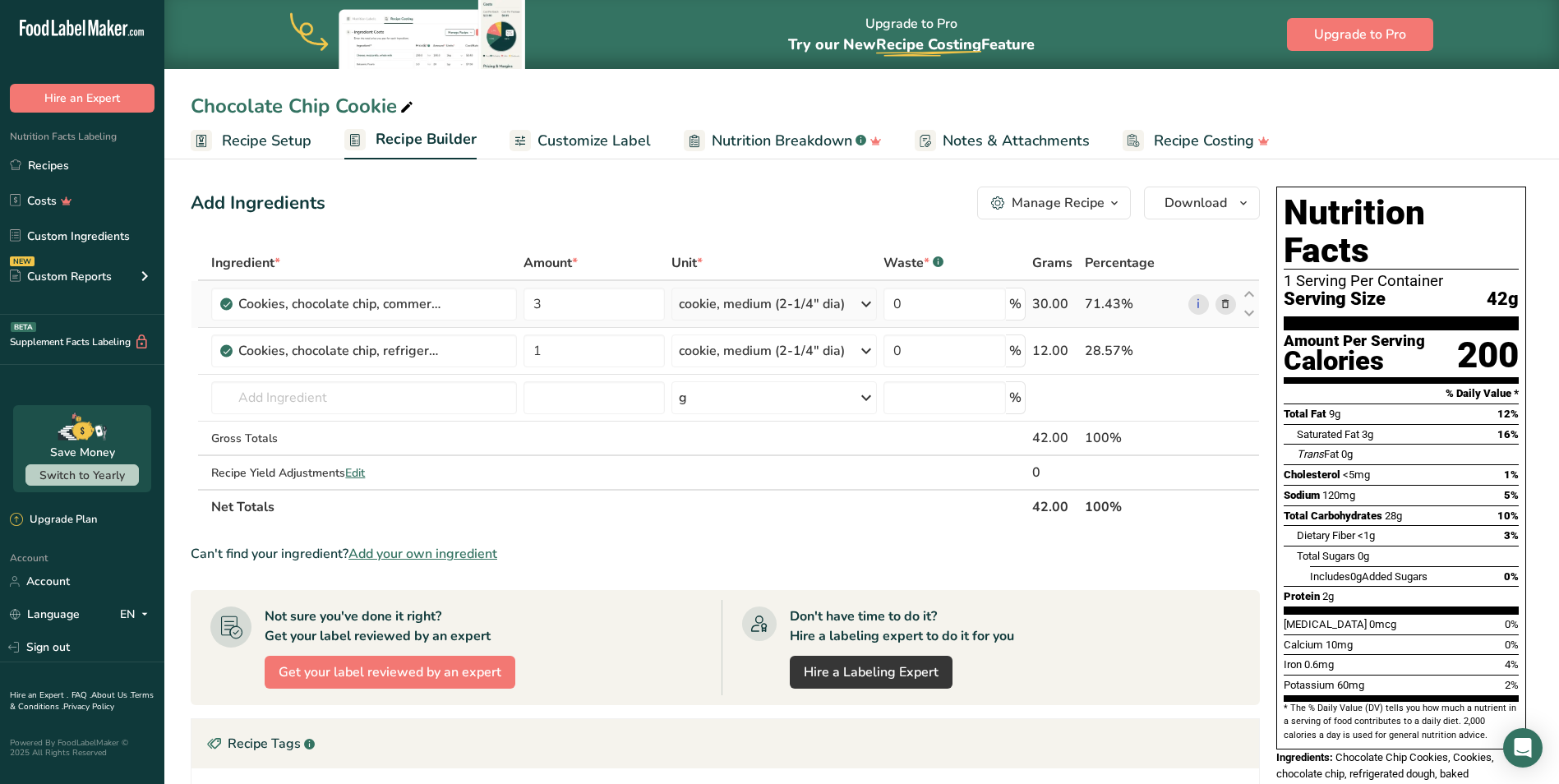
click at [1230, 308] on icon at bounding box center [1226, 304] width 12 height 17
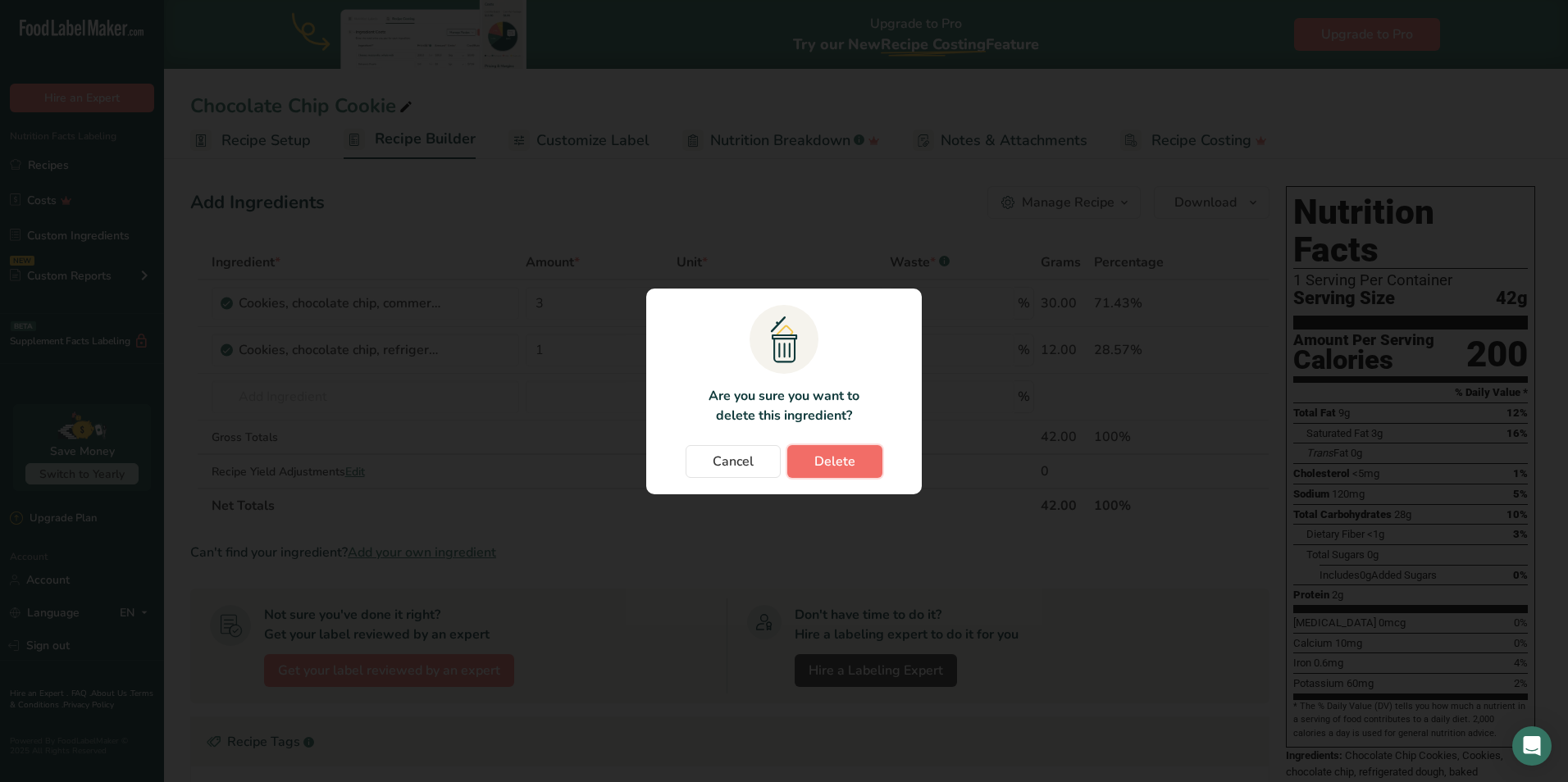
click at [828, 471] on button "Delete" at bounding box center [835, 462] width 95 height 33
type input "1"
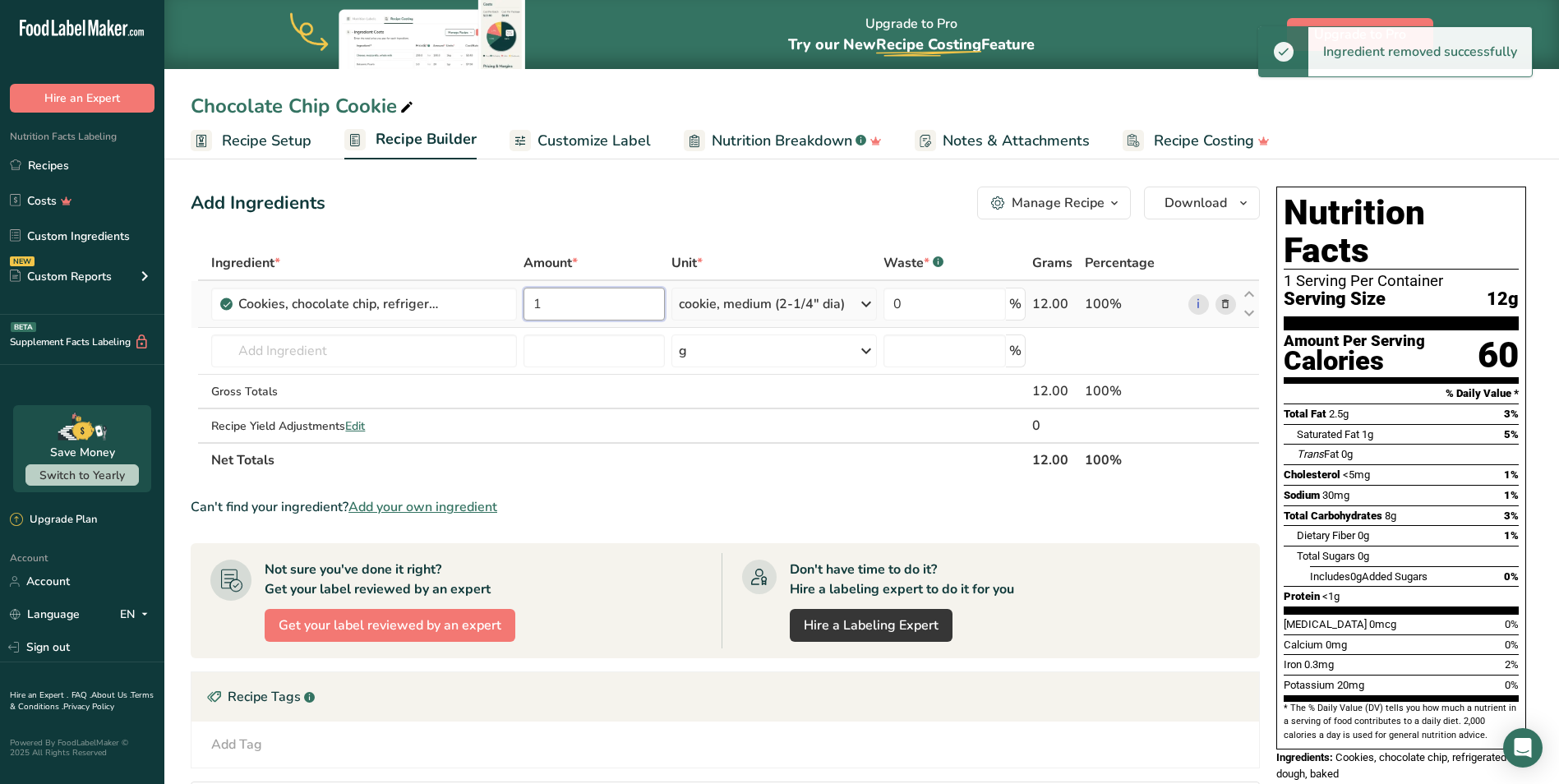
drag, startPoint x: 609, startPoint y: 302, endPoint x: 537, endPoint y: 309, distance: 72.3
click at [537, 309] on input "1" at bounding box center [594, 304] width 141 height 33
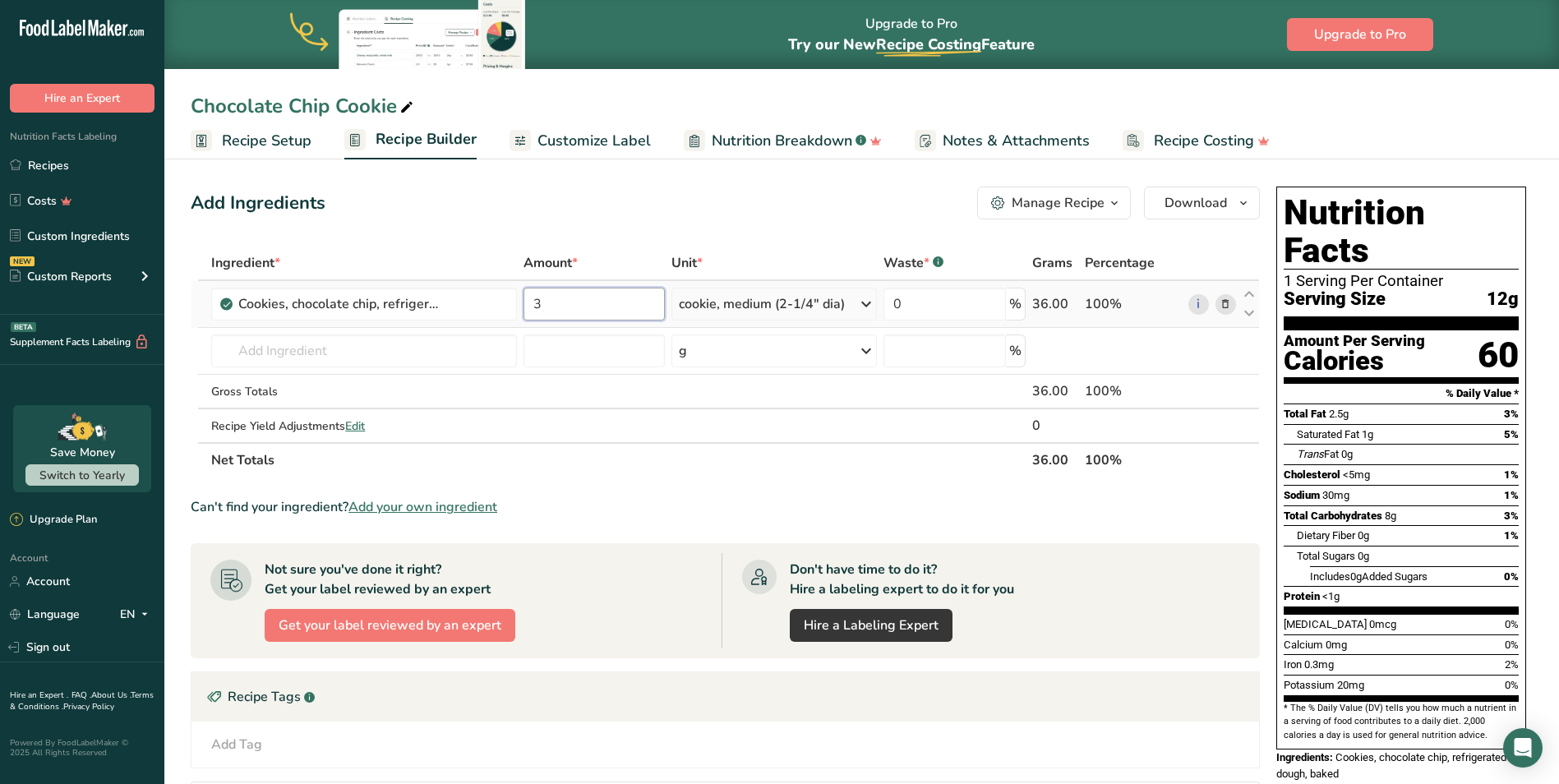
type input "3"
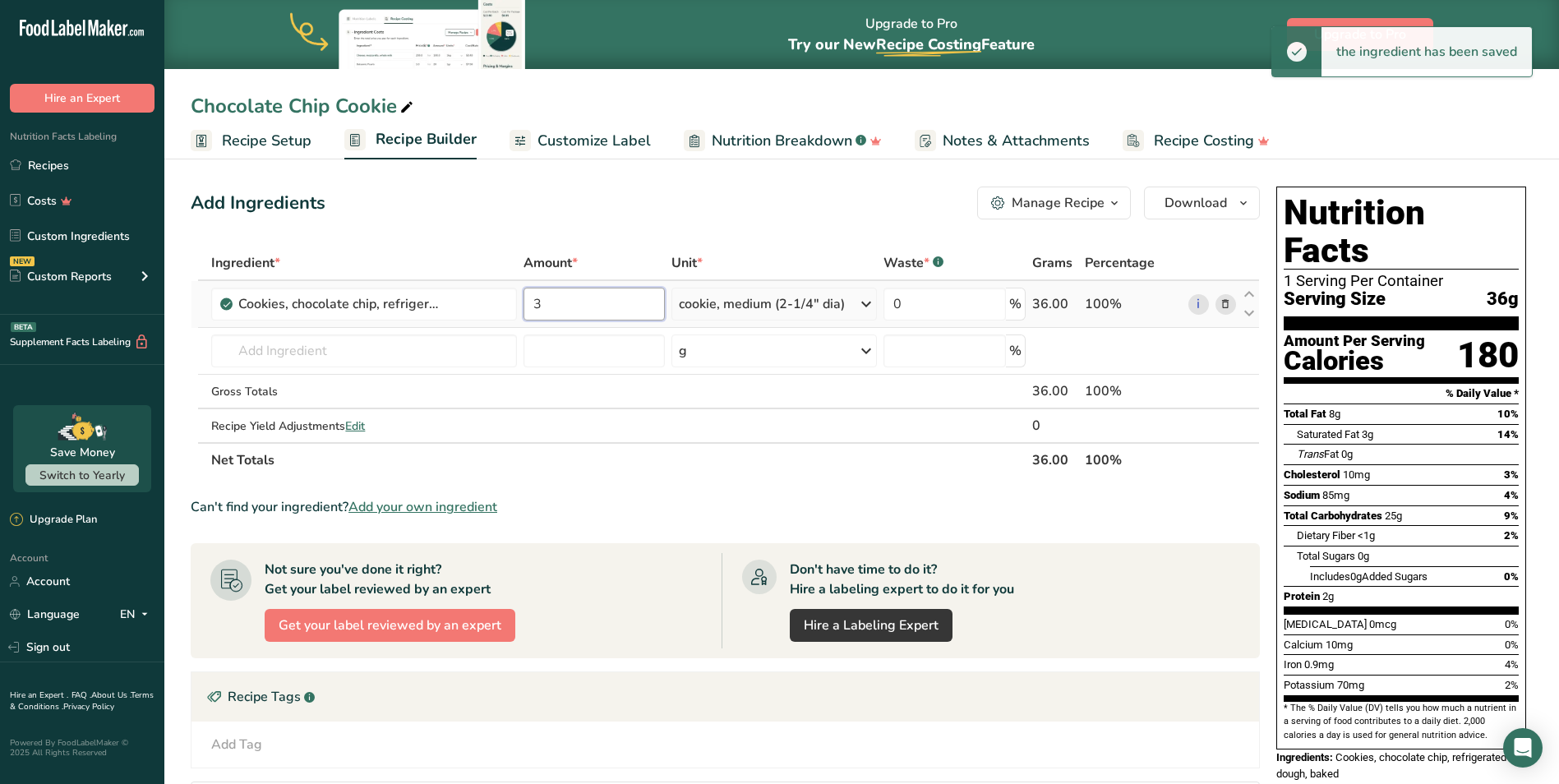
drag, startPoint x: 626, startPoint y: 301, endPoint x: 589, endPoint y: 307, distance: 37.5
click at [590, 305] on input "3" at bounding box center [594, 304] width 141 height 33
type input "2"
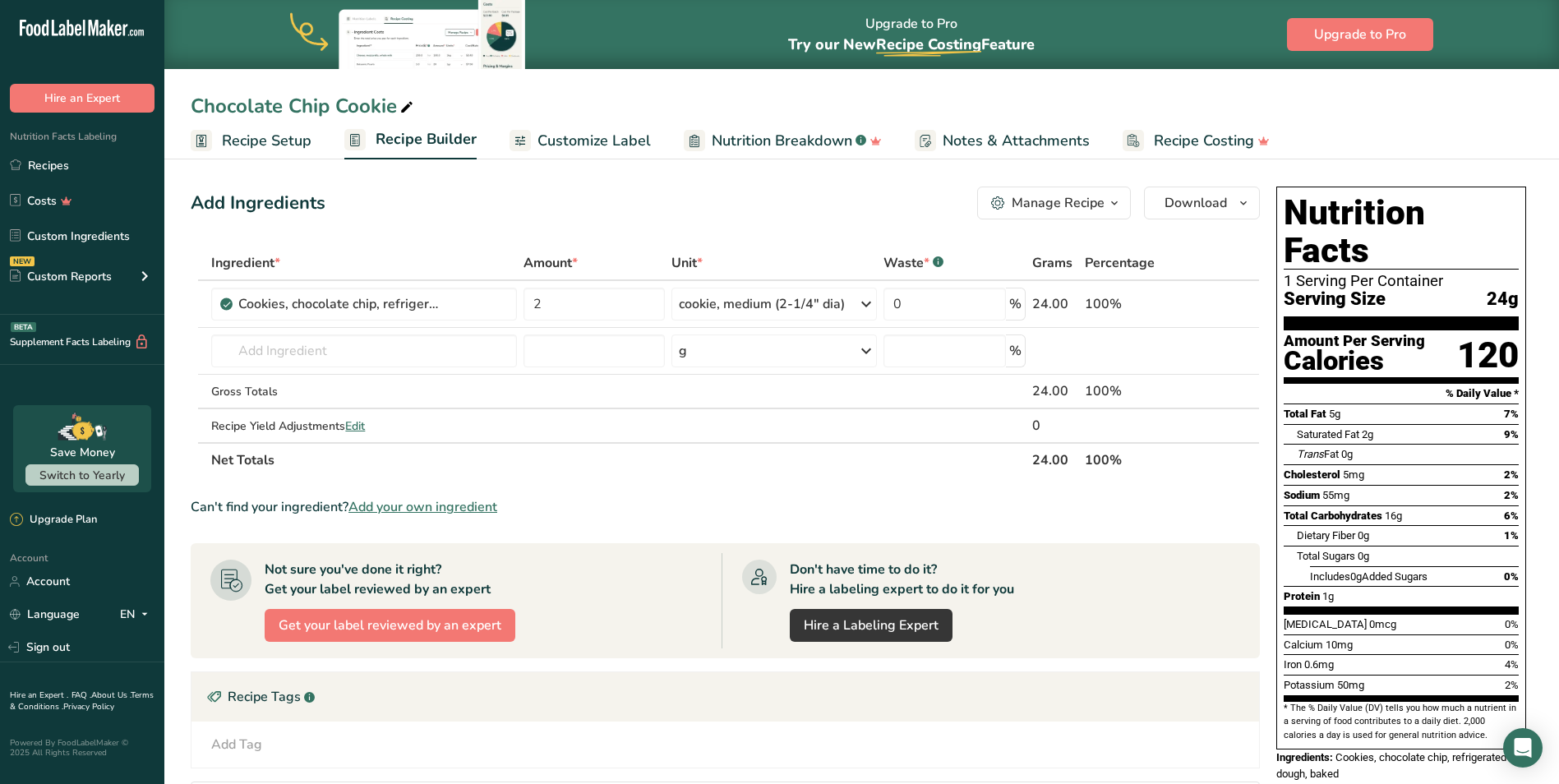
click at [658, 210] on div "Add Ingredients Manage Recipe Delete Recipe Duplicate Recipe Scale Recipe Save …" at bounding box center [725, 203] width 1069 height 33
click at [612, 136] on span "Customize Label" at bounding box center [594, 141] width 113 height 22
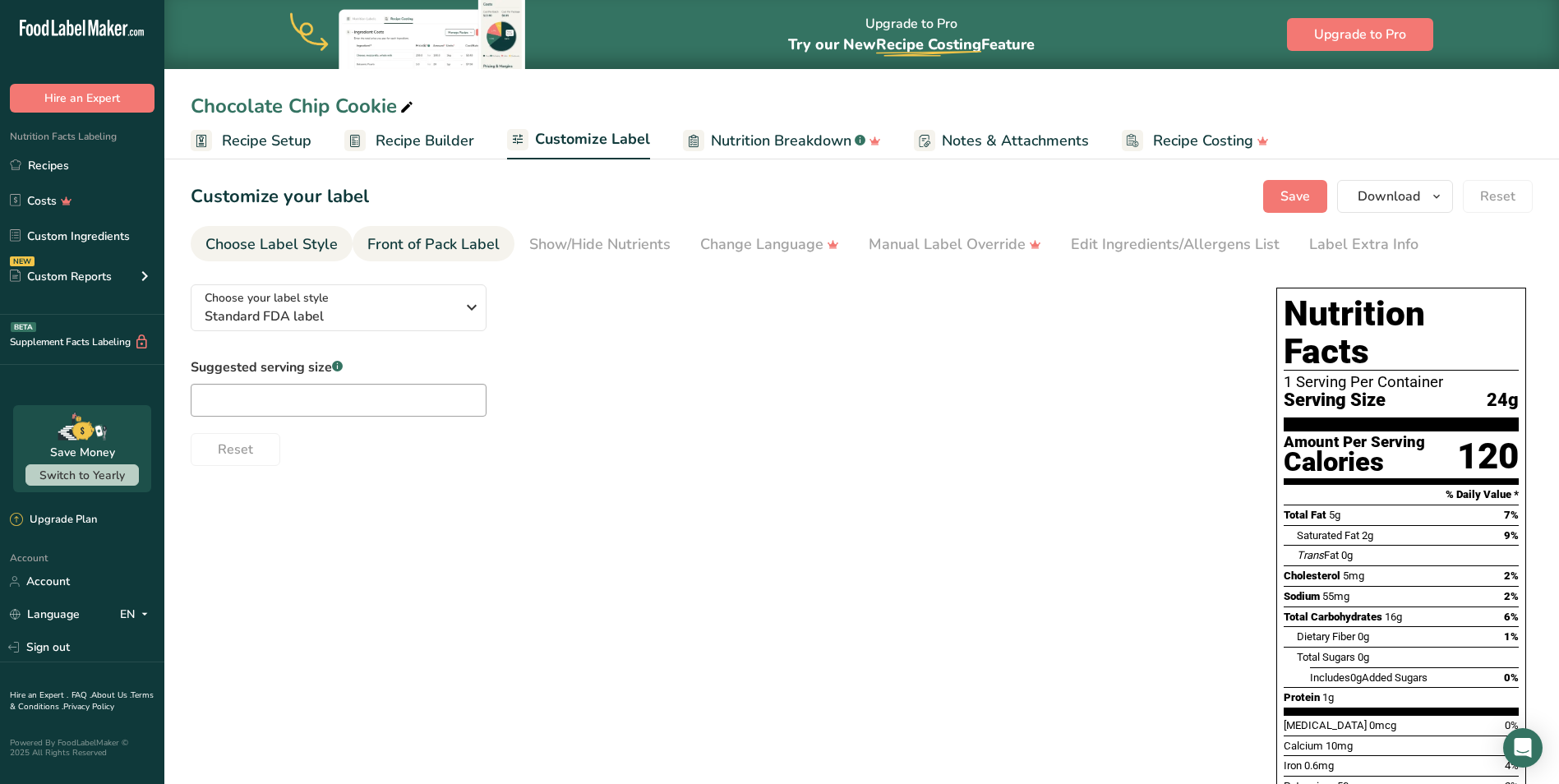
click at [419, 242] on div "Front of Pack Label" at bounding box center [433, 244] width 132 height 22
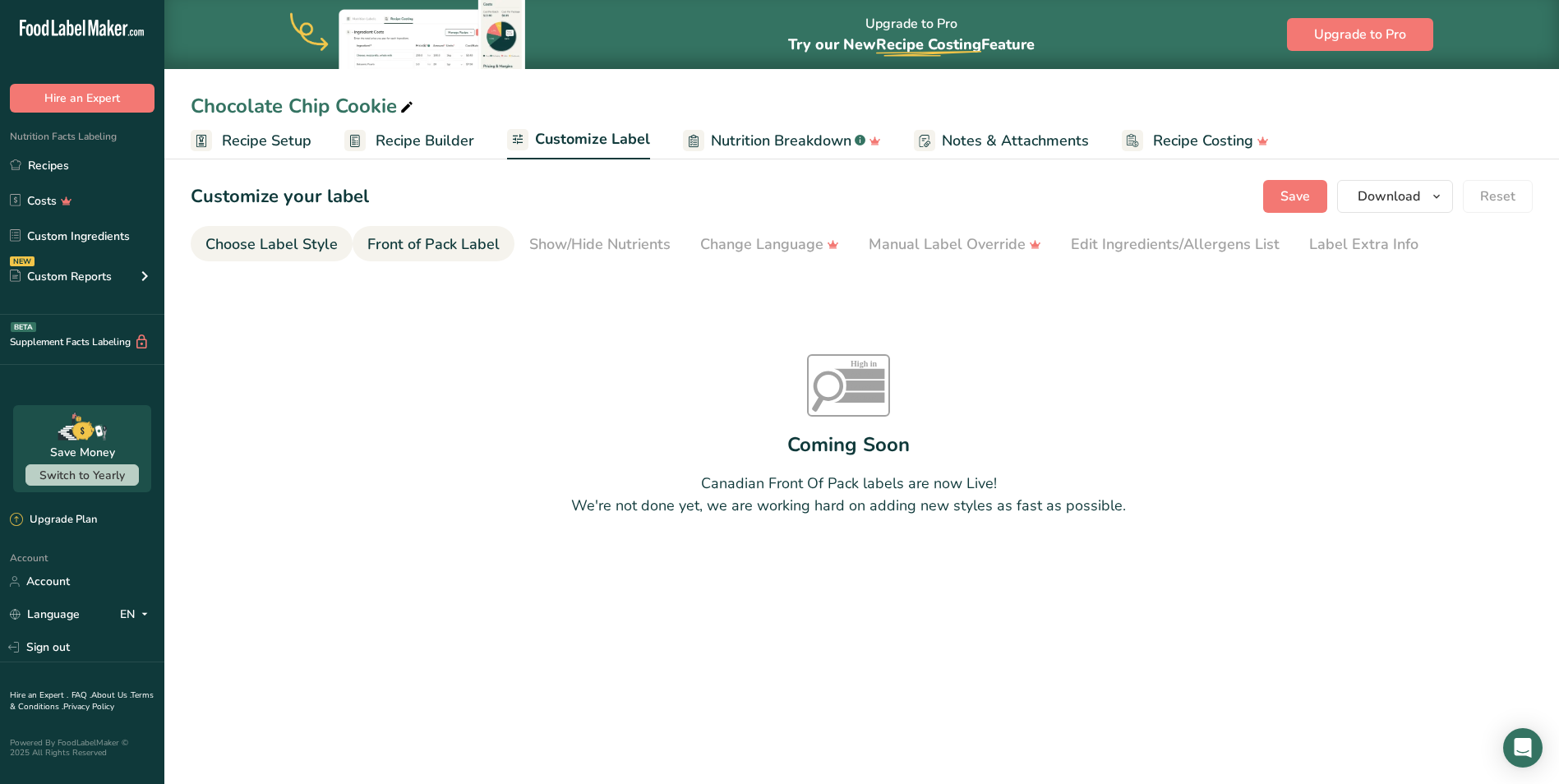
click at [275, 244] on div "Choose Label Style" at bounding box center [271, 244] width 132 height 22
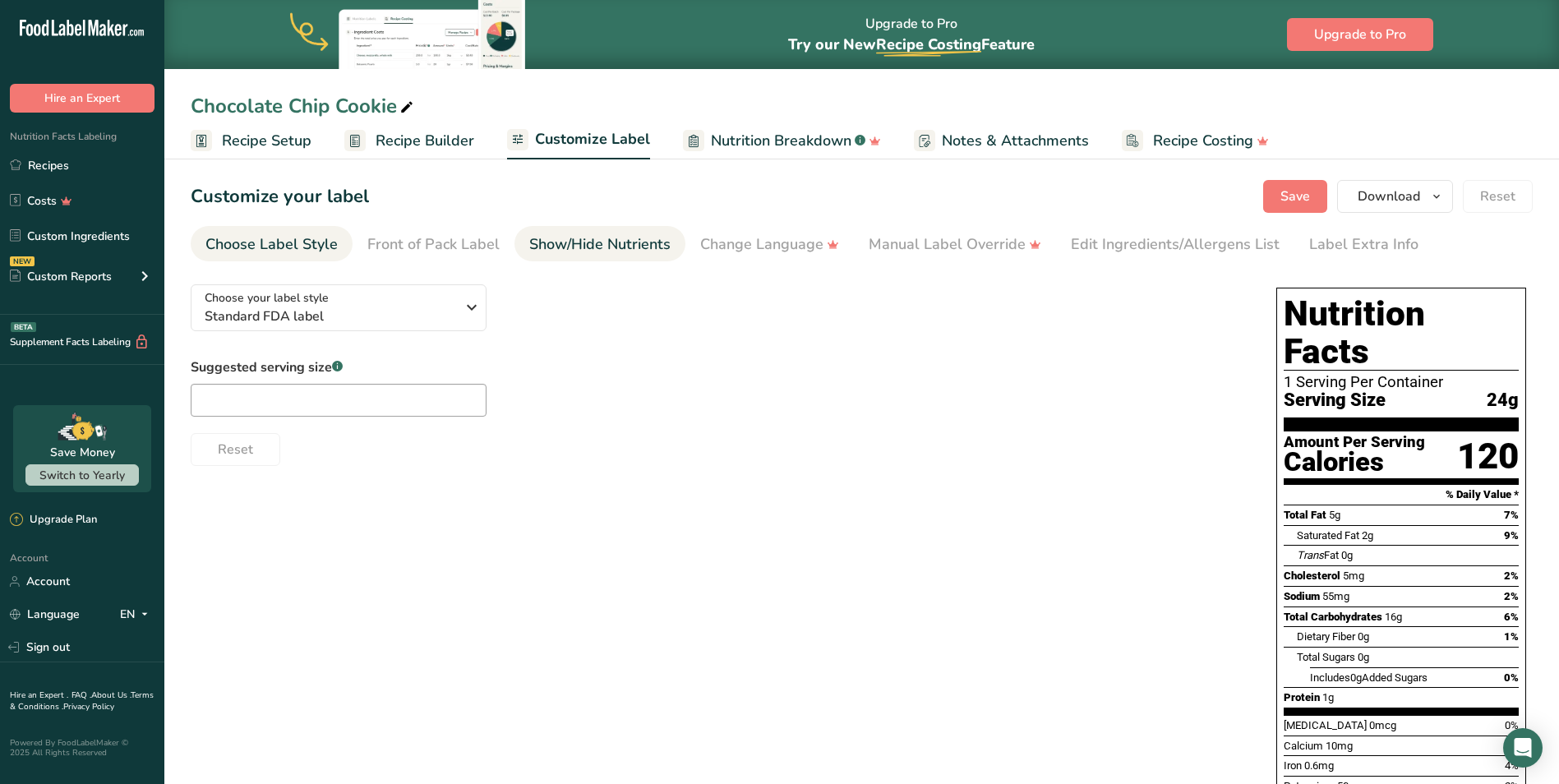
click at [555, 244] on div "Show/Hide Nutrients" at bounding box center [600, 244] width 141 height 22
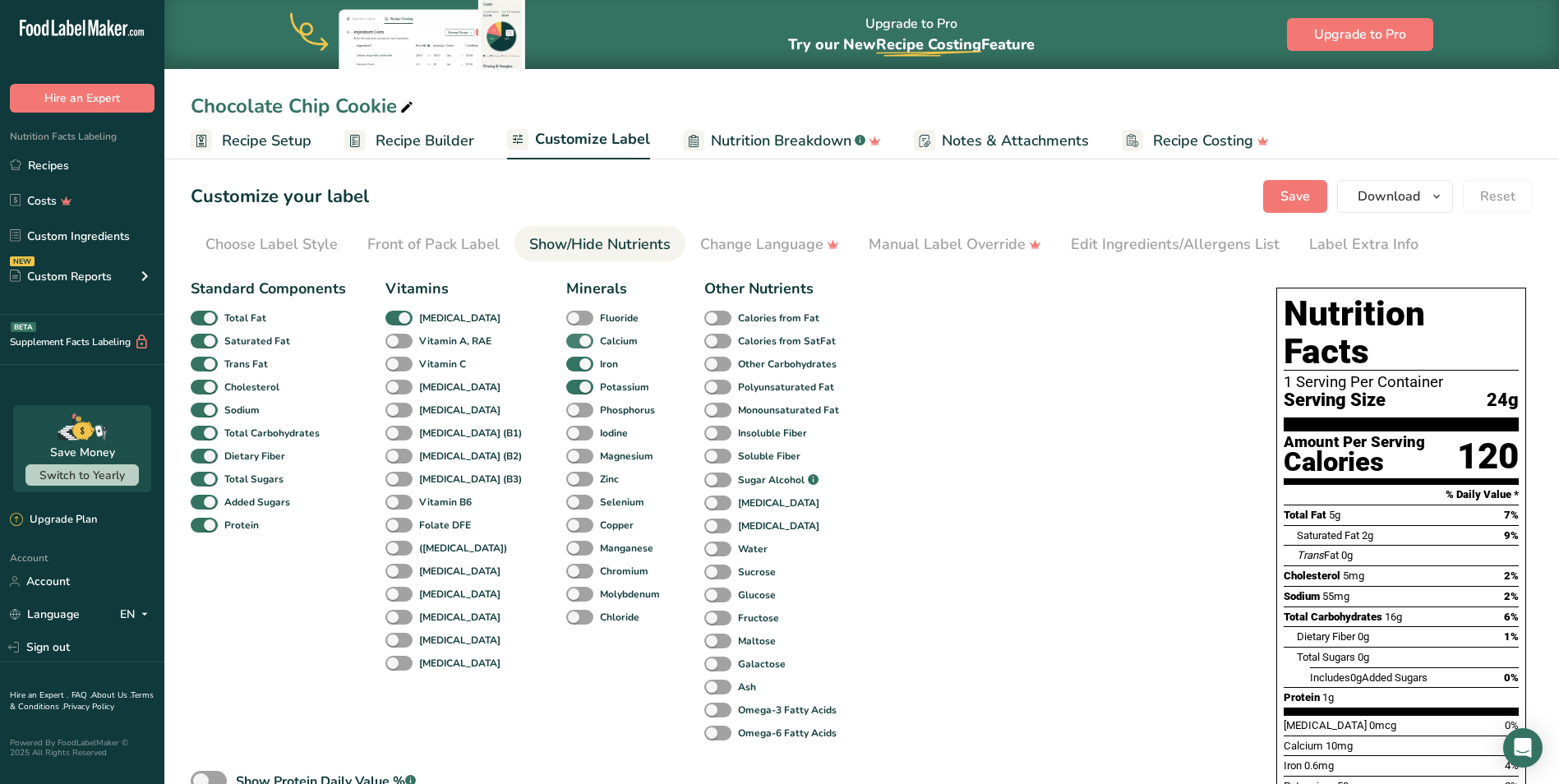
click at [566, 341] on span at bounding box center [580, 341] width 27 height 16
click at [566, 341] on input "Calcium" at bounding box center [571, 340] width 11 height 11
checkbox input "false"
click at [566, 362] on span at bounding box center [580, 364] width 27 height 16
click at [566, 362] on input "Iron" at bounding box center [571, 363] width 11 height 11
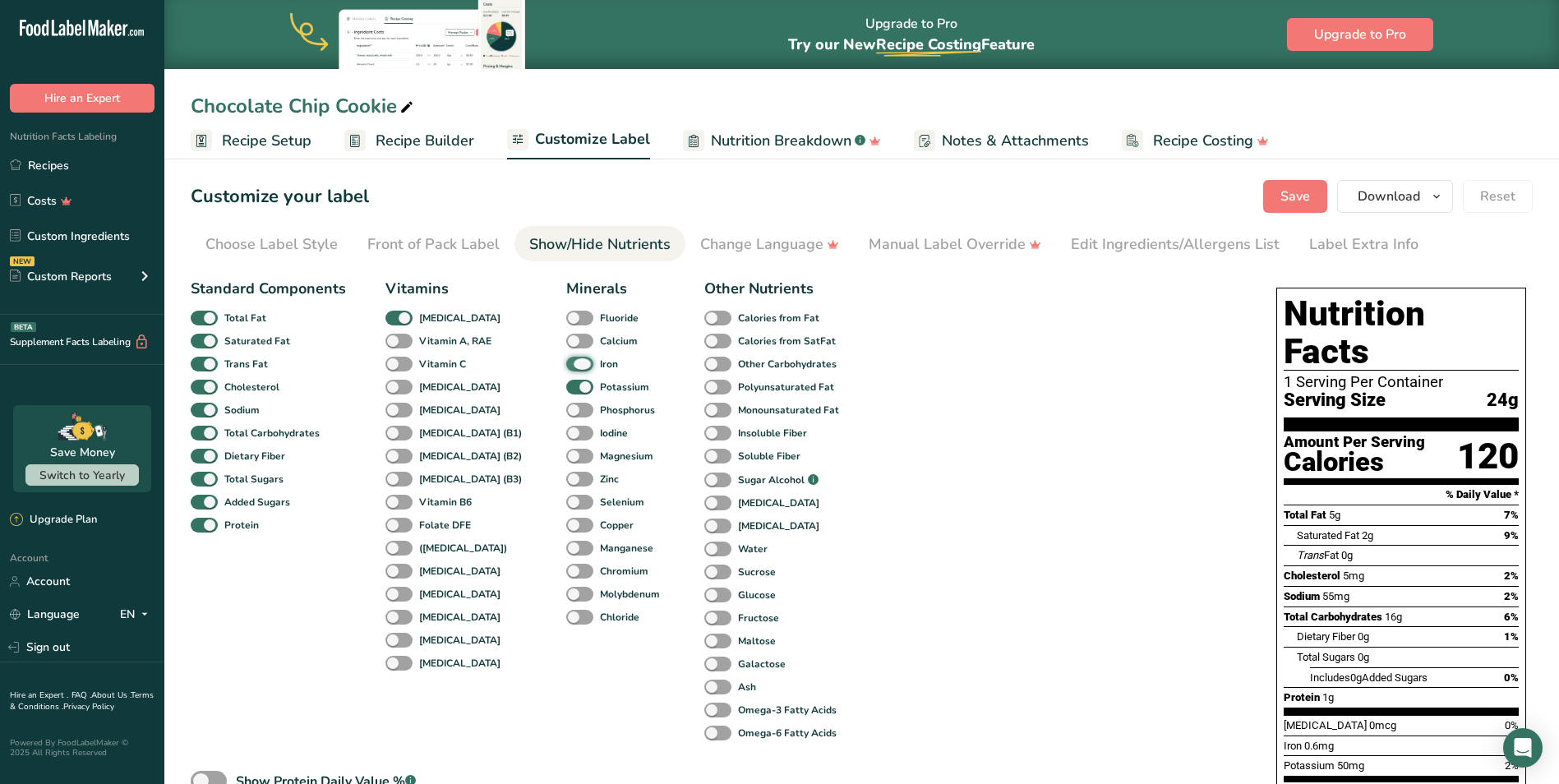
checkbox input "false"
click at [566, 392] on span at bounding box center [580, 387] width 27 height 16
click at [566, 392] on input "Potassium" at bounding box center [571, 387] width 11 height 11
checkbox input "false"
click at [382, 322] on div "Standard Components Total Fat Saturated Fat Trans Fat Cholesterol Sodium Total …" at bounding box center [517, 517] width 654 height 480
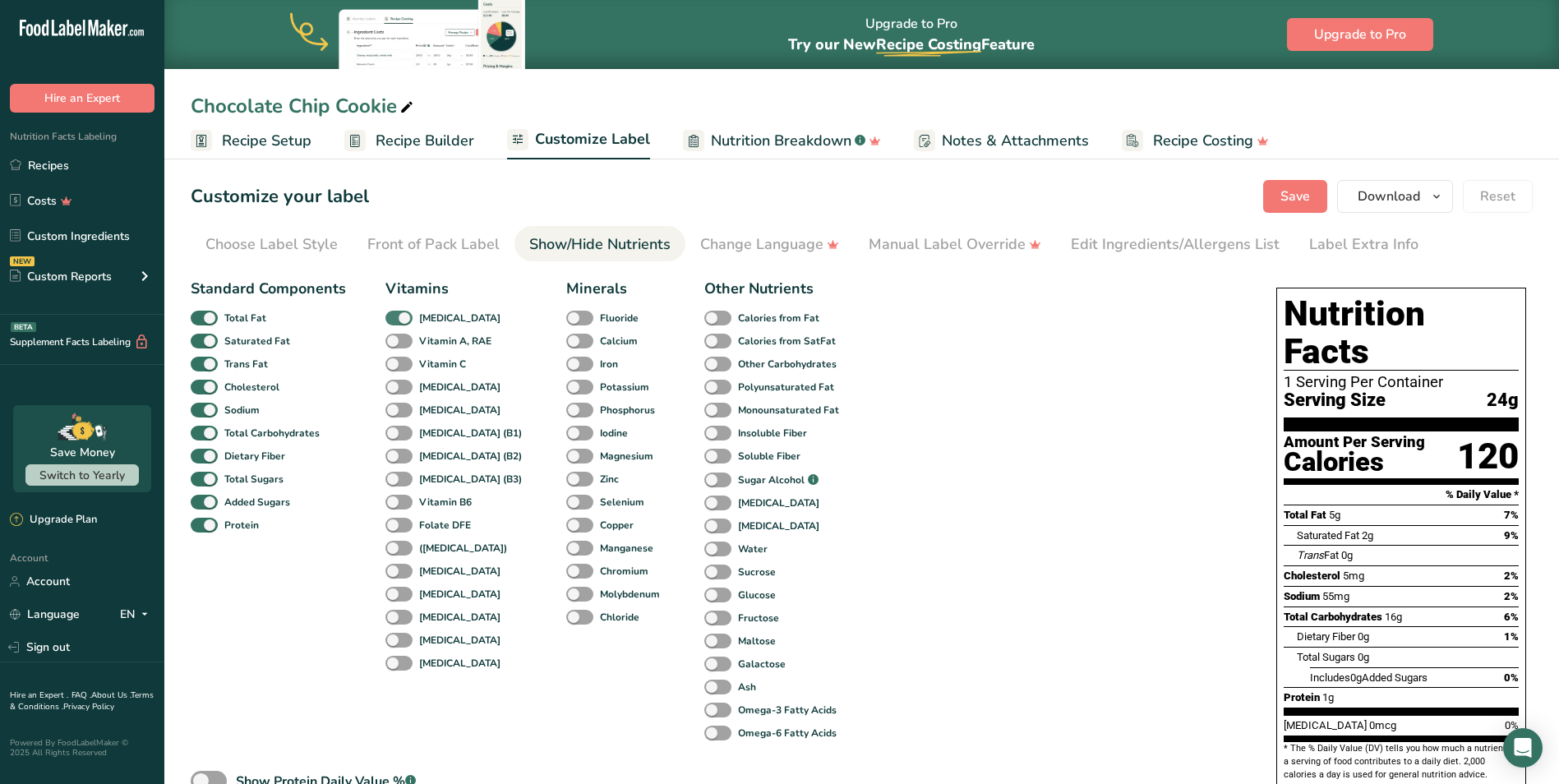
click at [408, 322] on span at bounding box center [399, 318] width 27 height 16
click at [397, 322] on input "Vitamin D" at bounding box center [391, 318] width 11 height 11
checkbox input "false"
click at [932, 248] on div "Manual Label Override" at bounding box center [955, 244] width 173 height 22
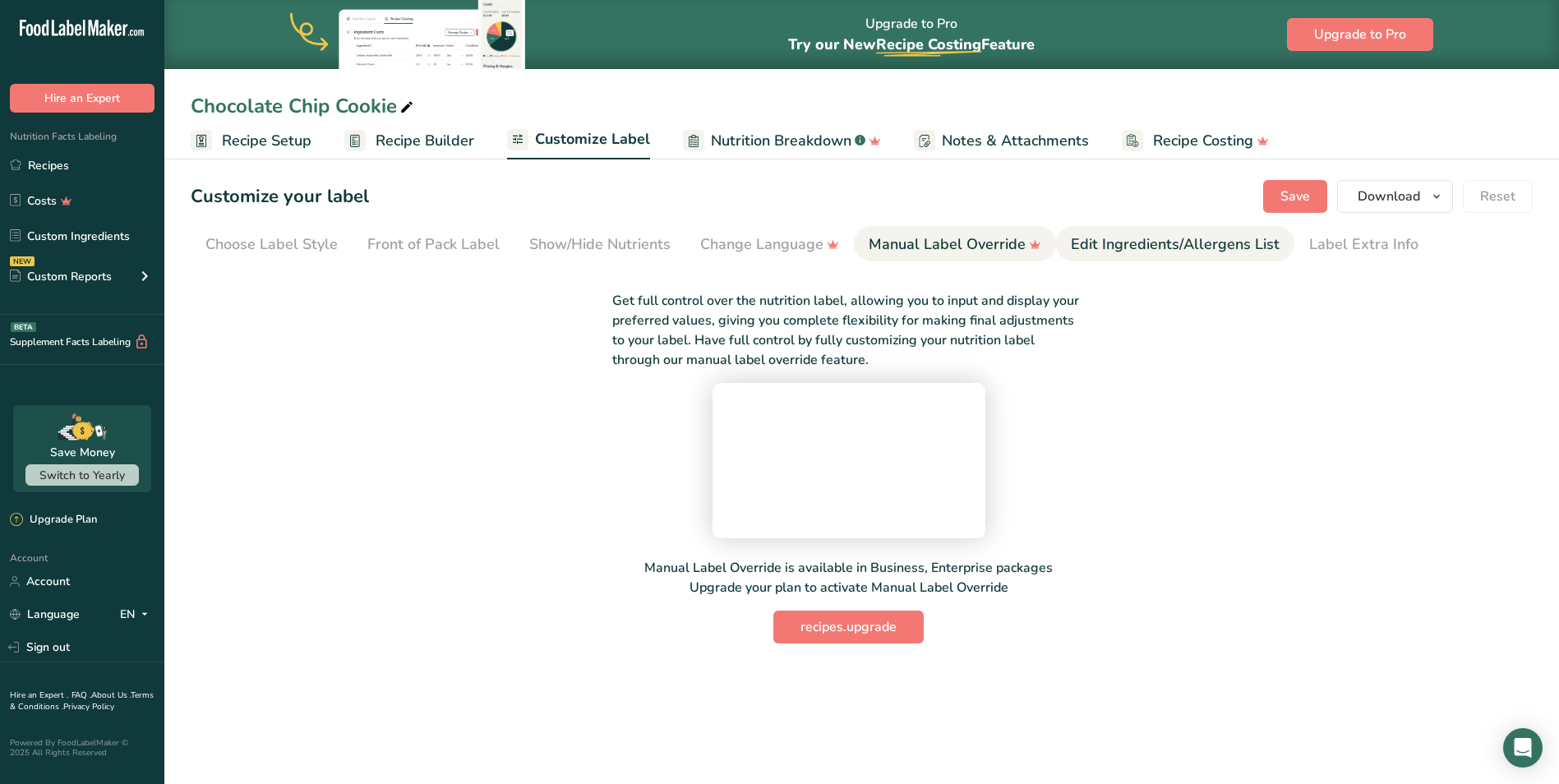
click at [1147, 238] on div "Edit Ingredients/Allergens List" at bounding box center [1175, 244] width 209 height 22
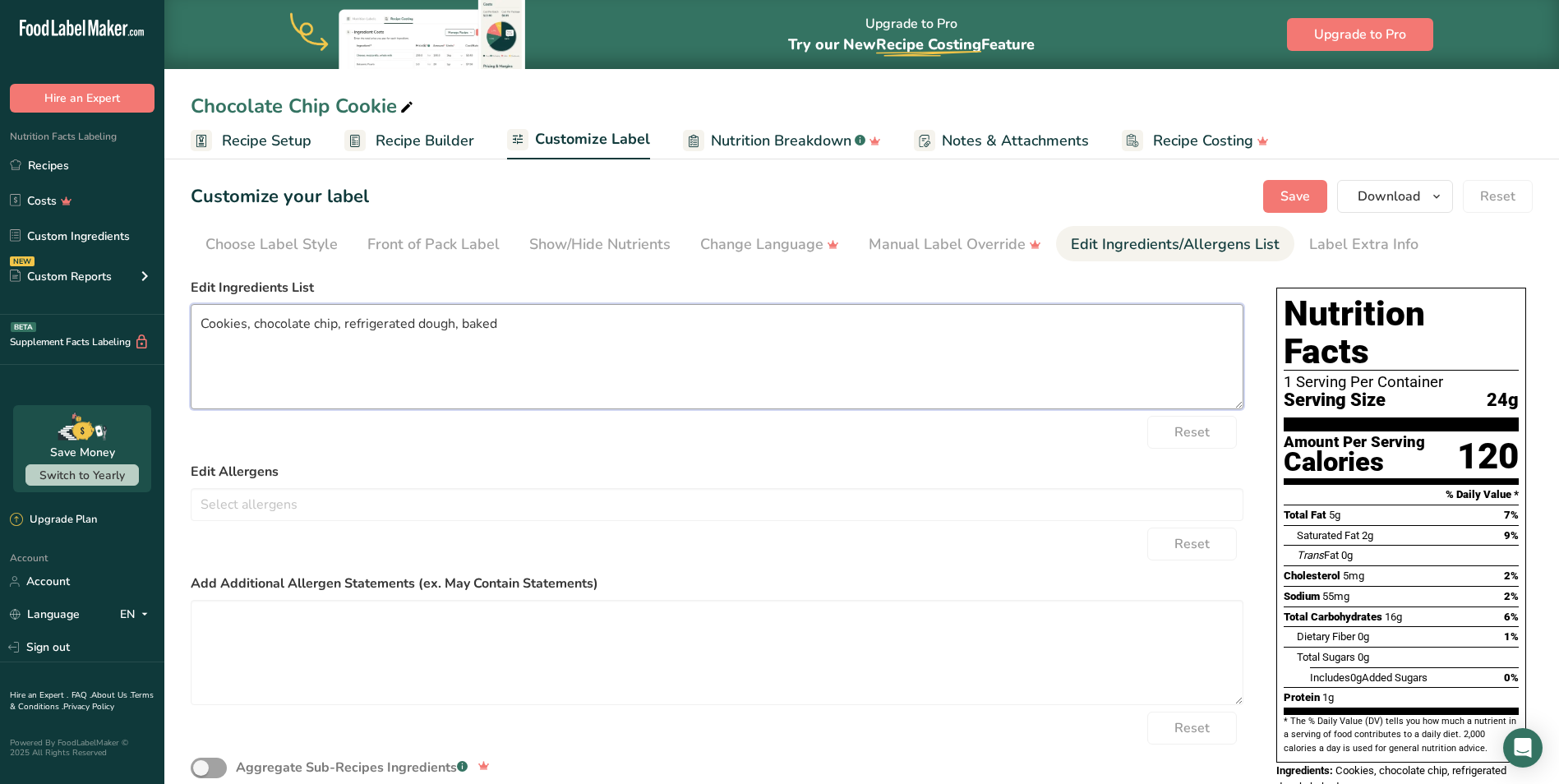
drag, startPoint x: 551, startPoint y: 333, endPoint x: 156, endPoint y: 303, distance: 396.1
click at [156, 303] on div ".a-20{fill:#fff;} Hire an Expert Nutrition Facts Labeling Recipes Costs Custom …" at bounding box center [779, 419] width 1559 height 839
paste textarea "ENRICHED BLEACHED FLOUR (BLEACHED WHEAT FLOUR, MALTED BARLEY FLOUR, NIACIN, IRO…"
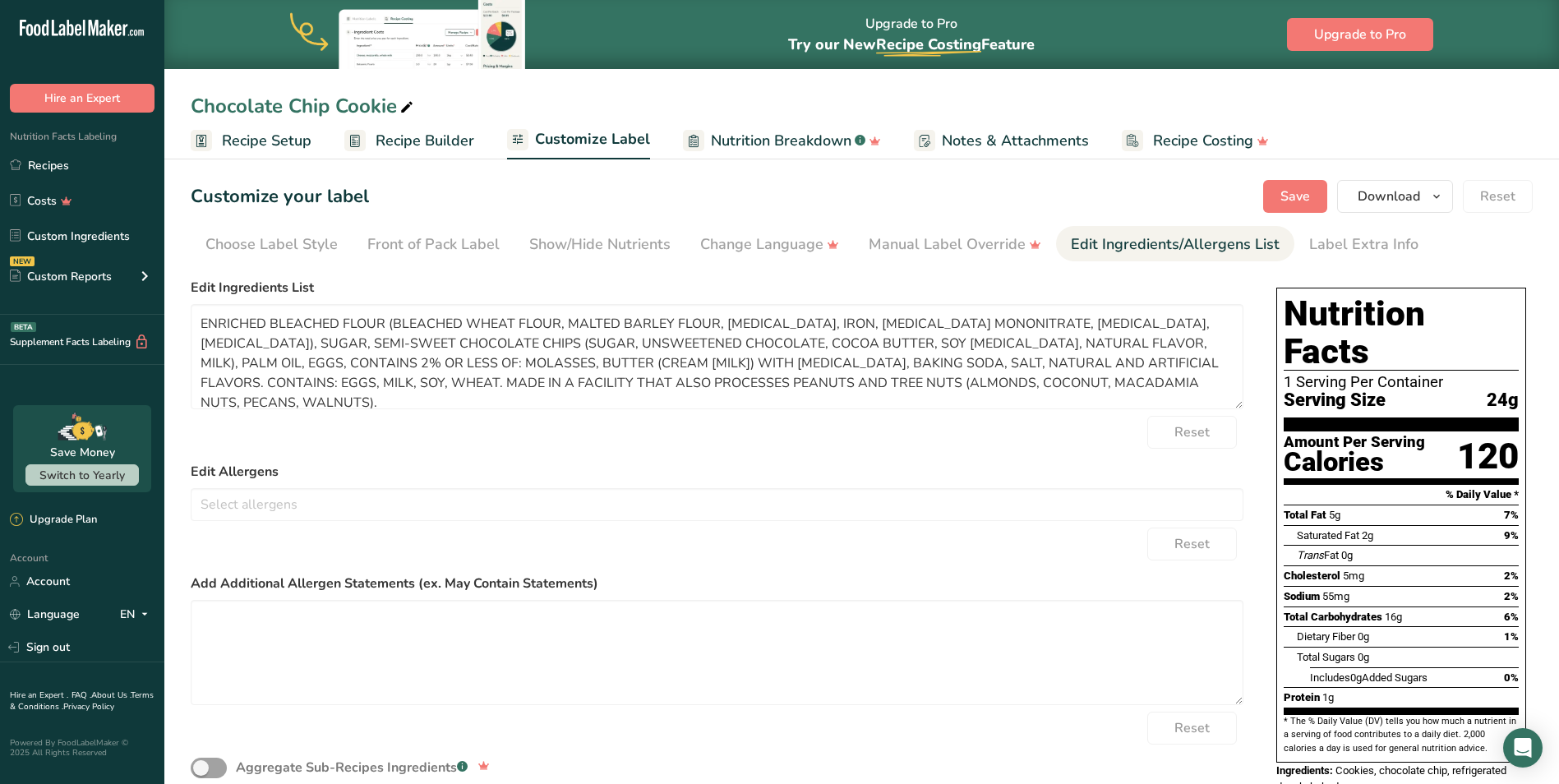
click at [930, 451] on form "Edit Ingredients List ENRICHED BLEACHED FLOUR (BLEACHED WHEAT FLOUR, MALTED BAR…" at bounding box center [717, 545] width 1053 height 535
click at [1314, 204] on button "Save" at bounding box center [1295, 197] width 64 height 33
drag, startPoint x: 387, startPoint y: 322, endPoint x: 1137, endPoint y: 317, distance: 750.0
click at [1137, 317] on textarea "ENRICHED BLEACHED FLOUR (BLEACHED WHEAT FLOUR, MALTED BARLEY FLOUR, NIACIN, IRO…" at bounding box center [717, 357] width 1053 height 106
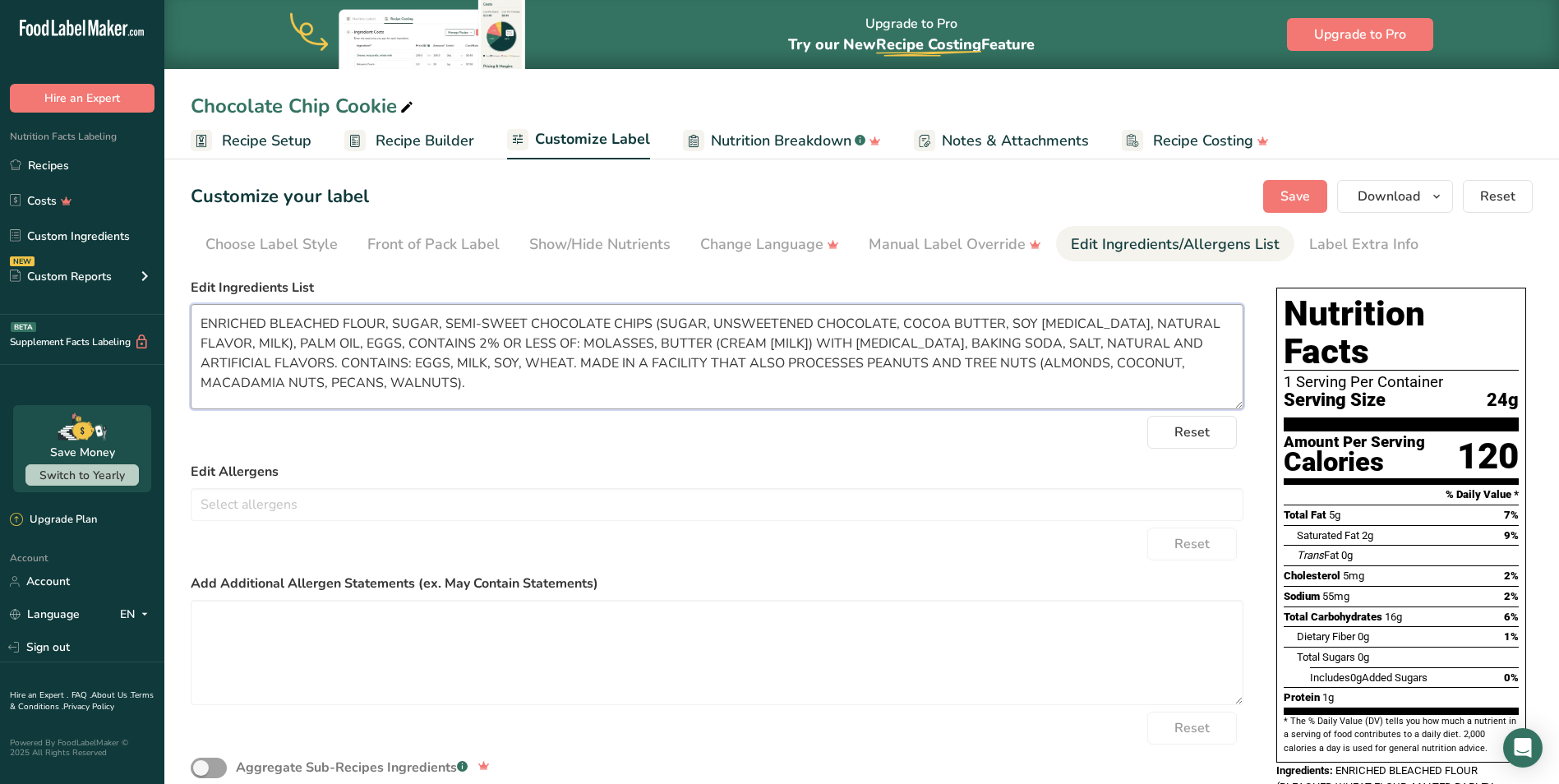
drag, startPoint x: 649, startPoint y: 325, endPoint x: 232, endPoint y: 346, distance: 417.5
click at [232, 346] on textarea "ENRICHED BLEACHED FLOUR, SUGAR, SEMI-SWEET CHOCOLATE CHIPS (SUGAR, UNSWEETENED …" at bounding box center [717, 357] width 1053 height 106
drag, startPoint x: 1065, startPoint y: 324, endPoint x: 1163, endPoint y: 321, distance: 98.0
click at [1163, 321] on textarea "ENRICHED BLEACHED FLOUR, SUGAR, SEMI-SWEET CHOCOLATE CHIPS, PALM OIL, EGGS, CON…" at bounding box center [717, 357] width 1053 height 106
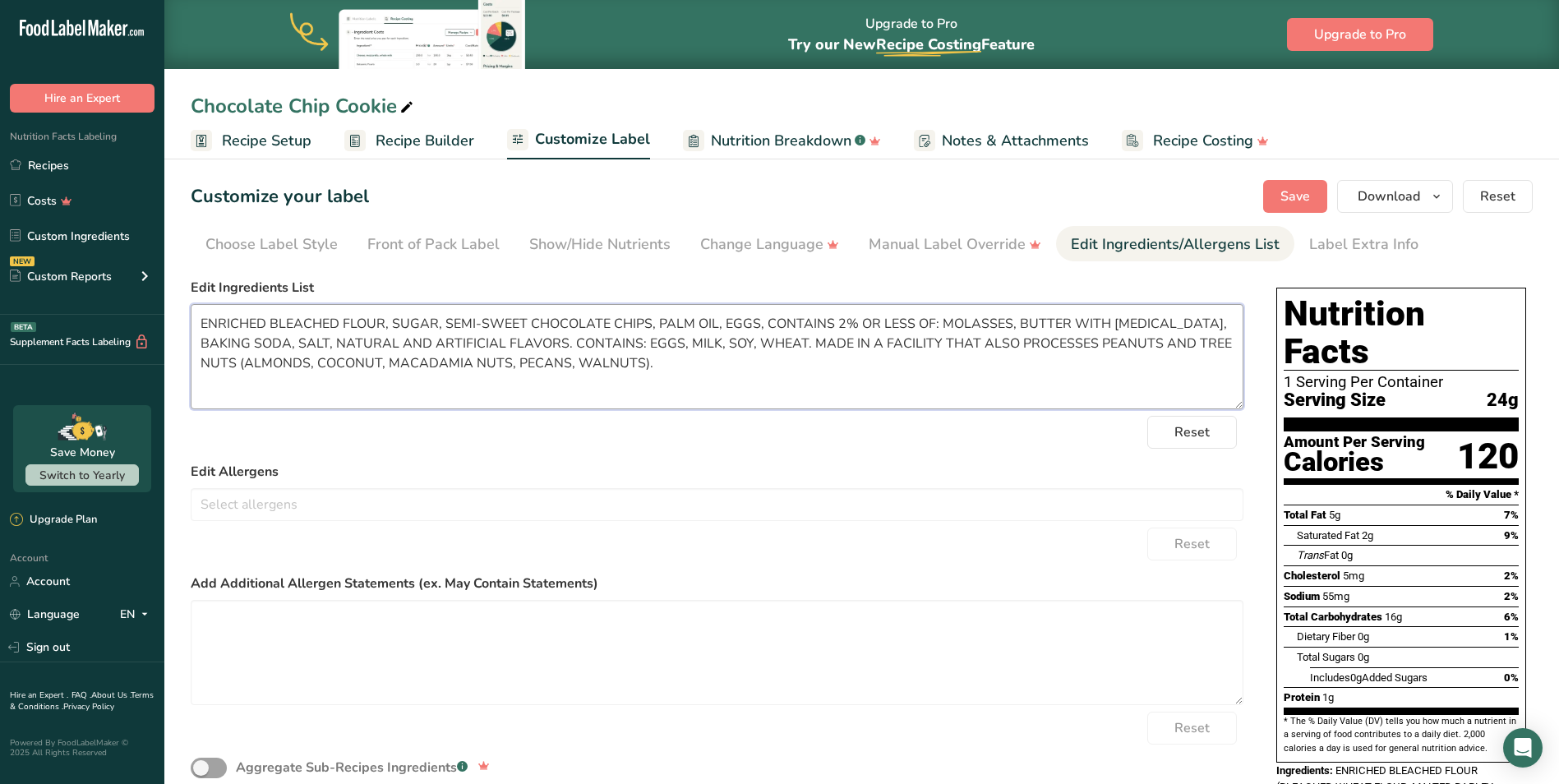
type textarea "ENRICHED BLEACHED FLOUR, SUGAR, SEMI-SWEET CHOCOLATE CHIPS, PALM OIL, EGGS, CON…"
drag, startPoint x: 570, startPoint y: 341, endPoint x: 776, endPoint y: 382, distance: 210.0
click at [776, 382] on textarea "ENRICHED BLEACHED FLOUR, SUGAR, SEMI-SWEET CHOCOLATE CHIPS, PALM OIL, EGGS, CON…" at bounding box center [717, 357] width 1053 height 106
click at [755, 362] on textarea "ENRICHED BLEACHED FLOUR, SUGAR, SEMI-SWEET CHOCOLATE CHIPS, PALM OIL, EGGS, CON…" at bounding box center [717, 357] width 1053 height 106
click at [1296, 193] on span "Save" at bounding box center [1295, 196] width 30 height 20
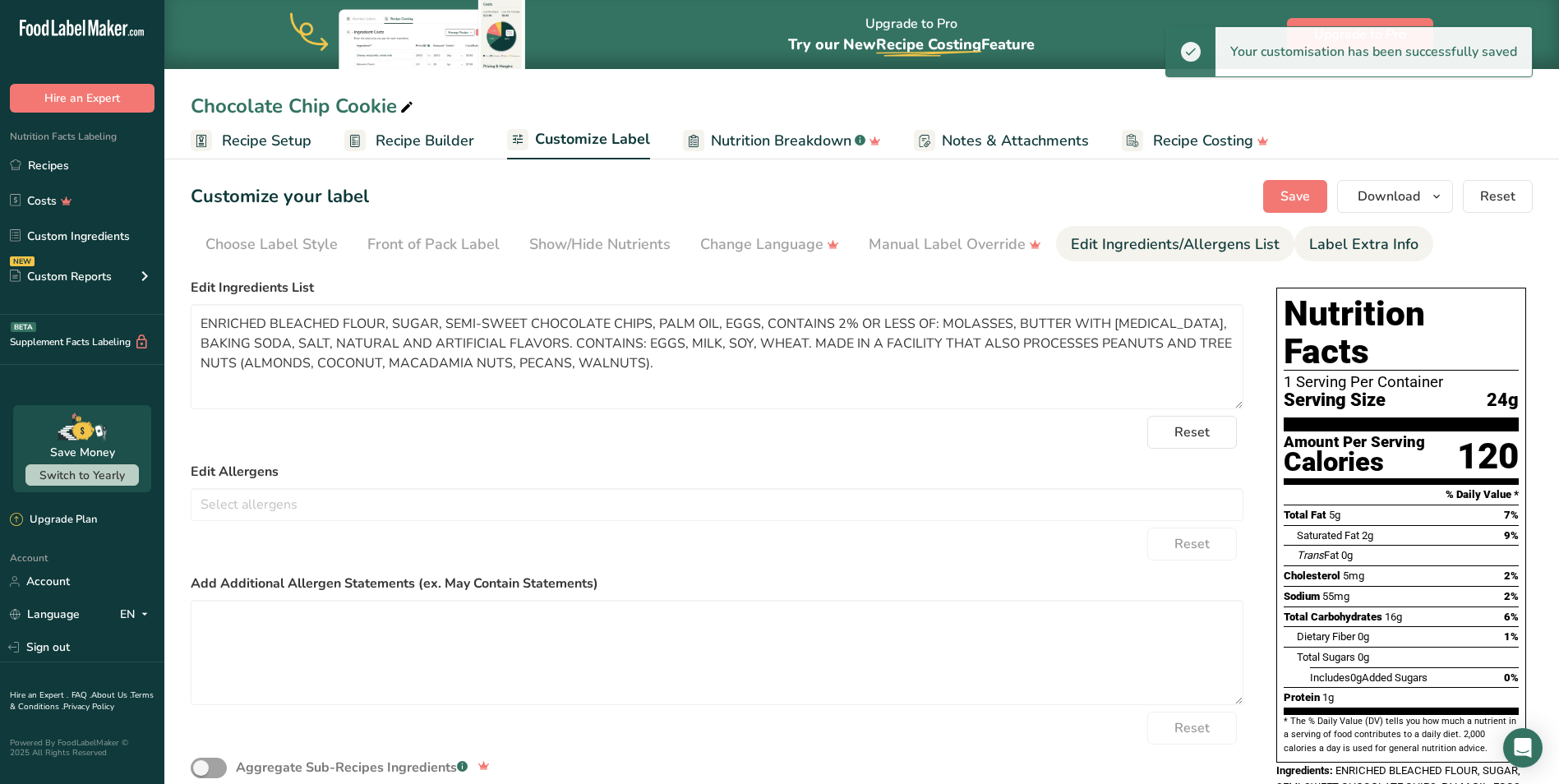
click at [1388, 254] on div "Label Extra Info" at bounding box center [1364, 244] width 109 height 22
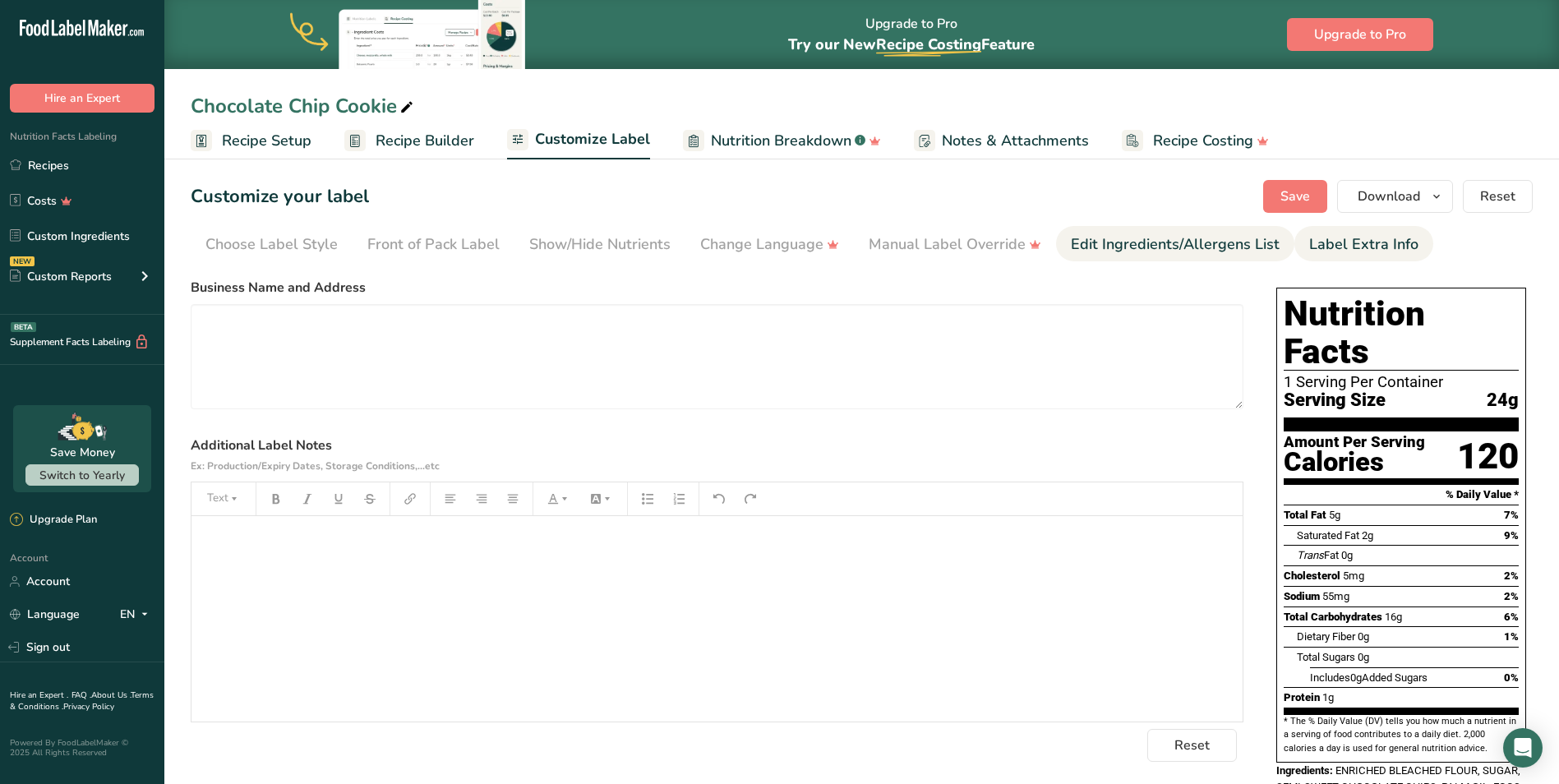
click at [1157, 253] on div "Edit Ingredients/Allergens List" at bounding box center [1175, 244] width 209 height 22
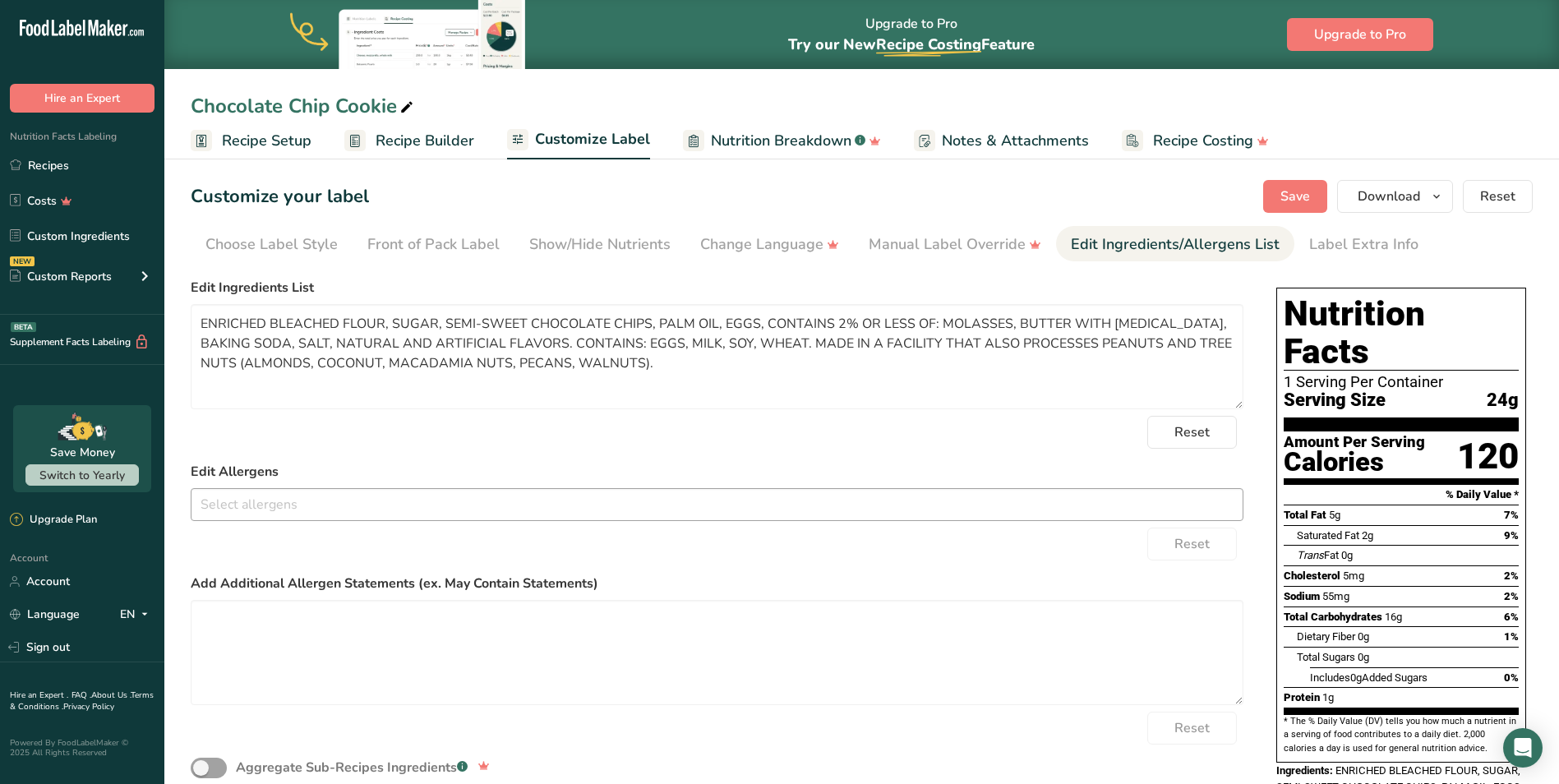
click at [308, 511] on input "text" at bounding box center [717, 504] width 1051 height 26
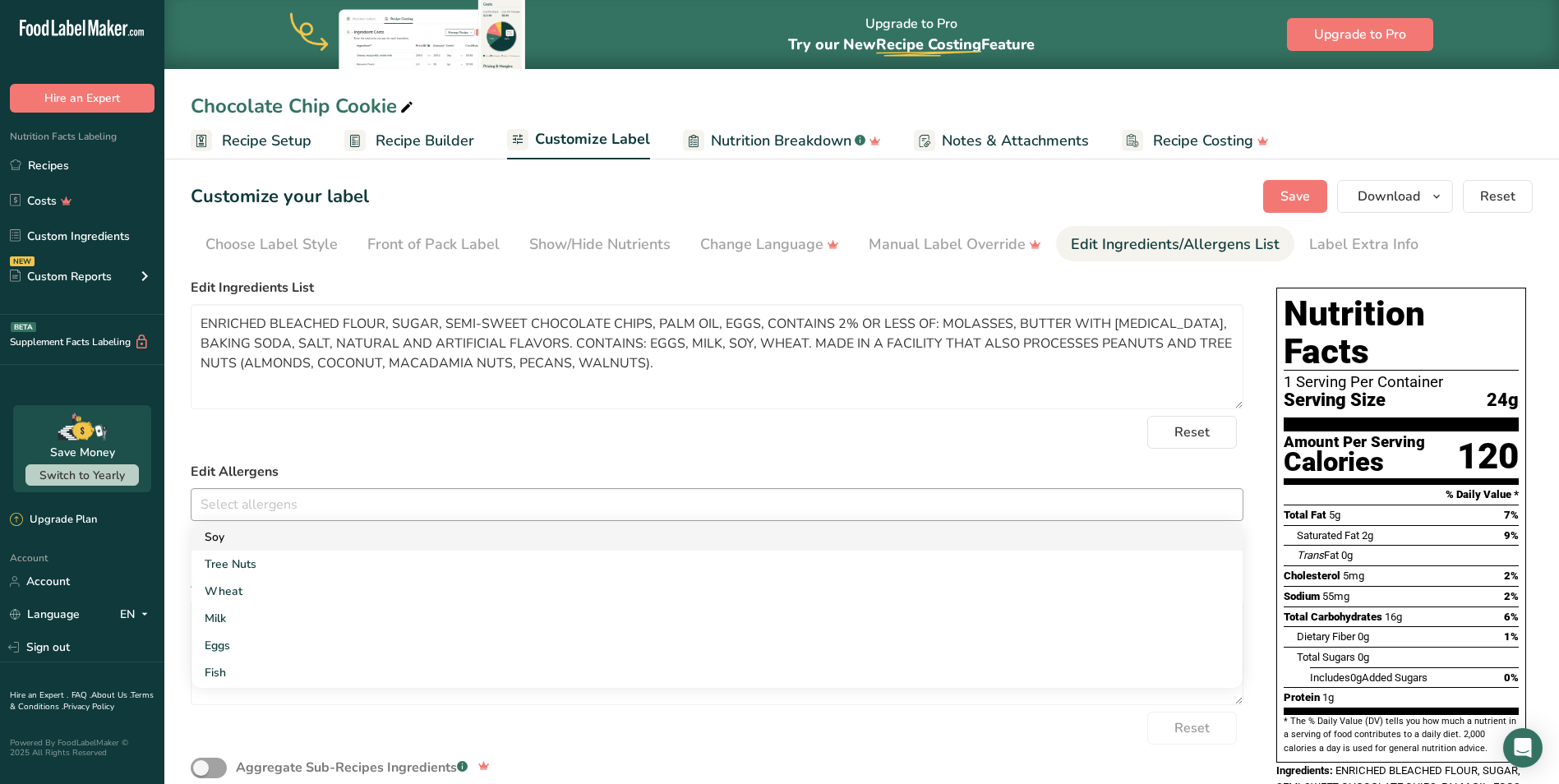
click at [273, 540] on link "Soy" at bounding box center [717, 537] width 1051 height 27
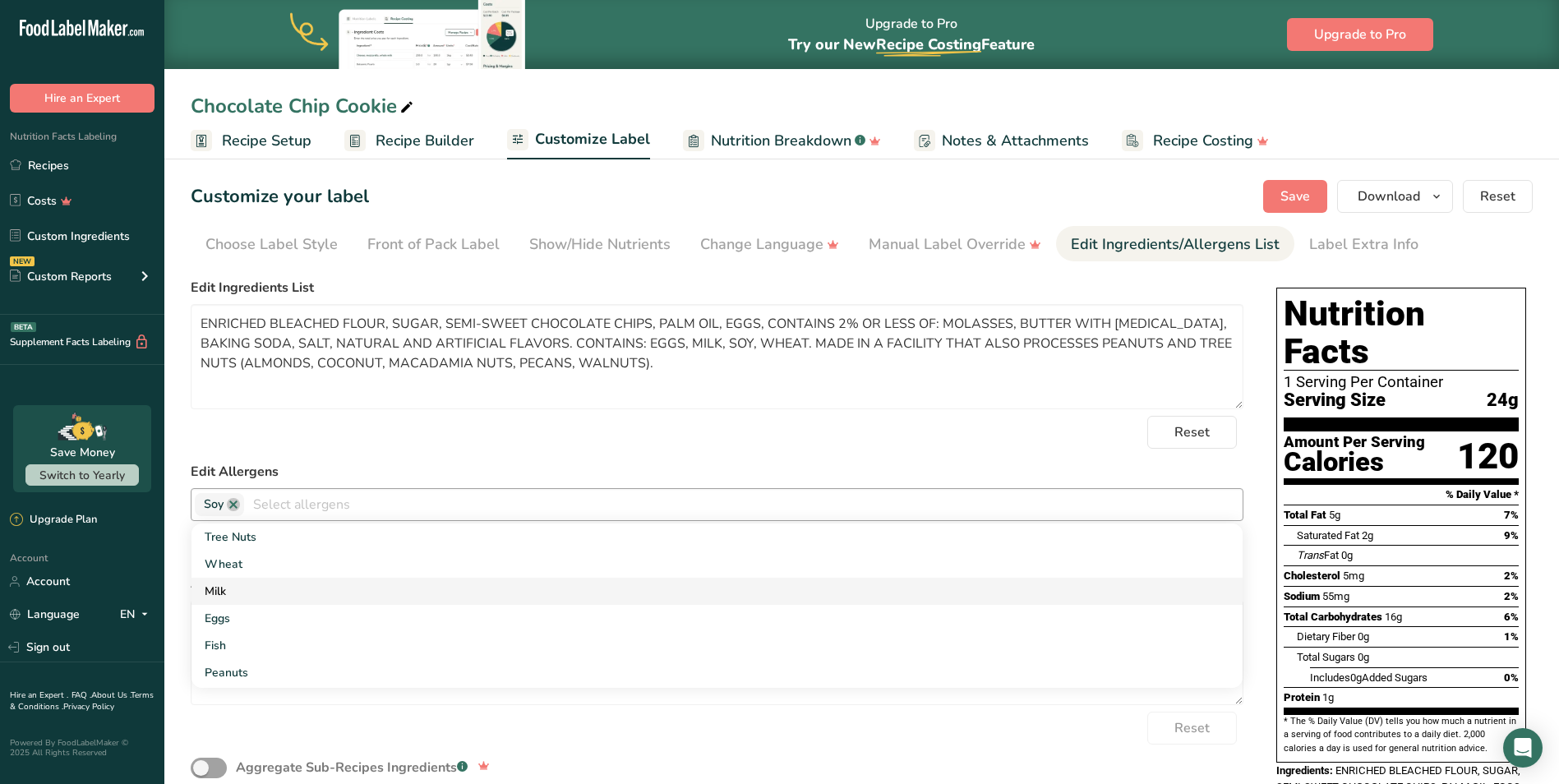
click at [222, 594] on link "Milk" at bounding box center [717, 591] width 1051 height 27
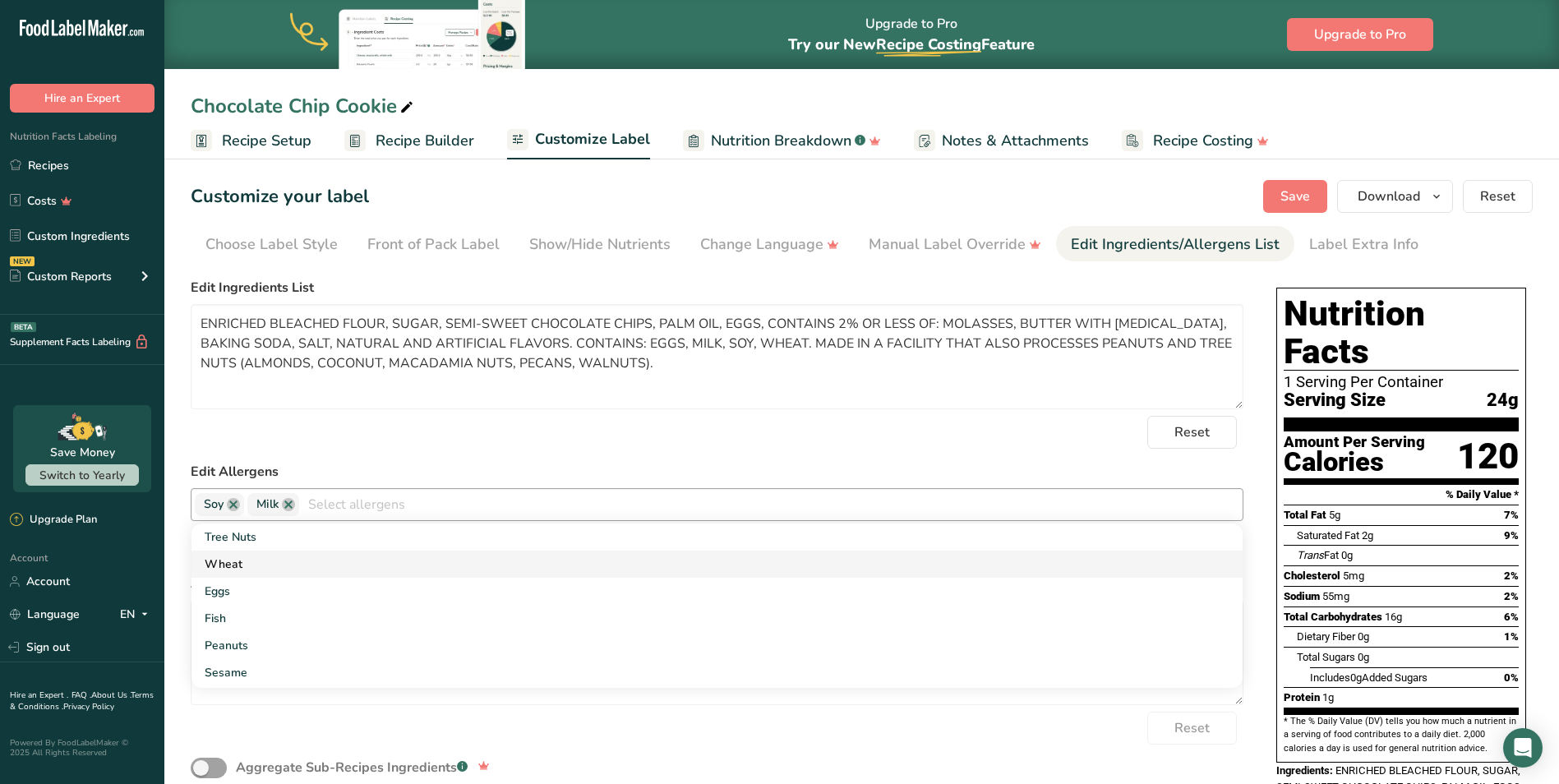
click at [230, 563] on link "Wheat" at bounding box center [717, 564] width 1051 height 27
click at [227, 565] on link "Eggs" at bounding box center [717, 564] width 1051 height 27
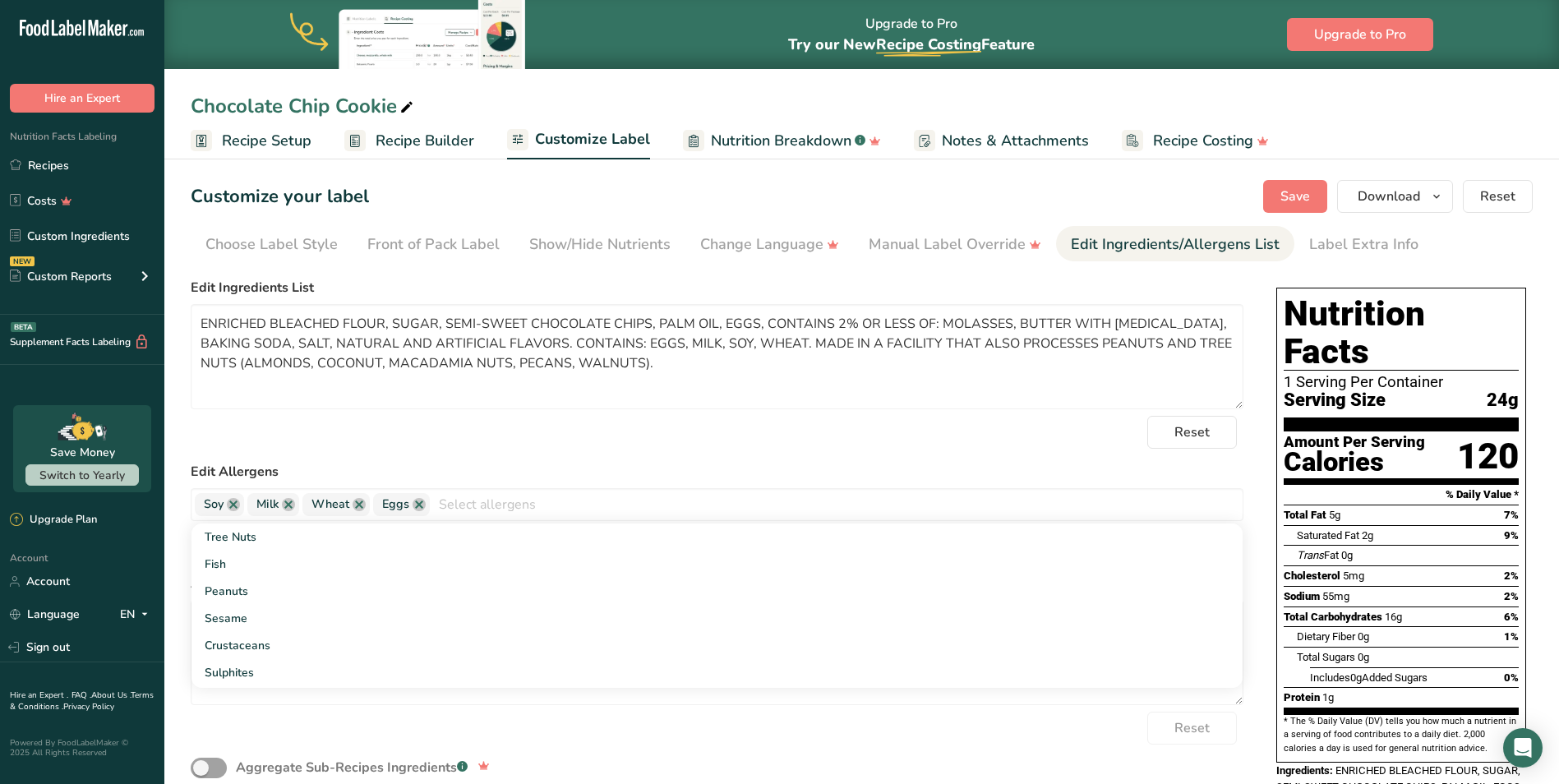
click at [652, 424] on div "Reset" at bounding box center [717, 432] width 1053 height 33
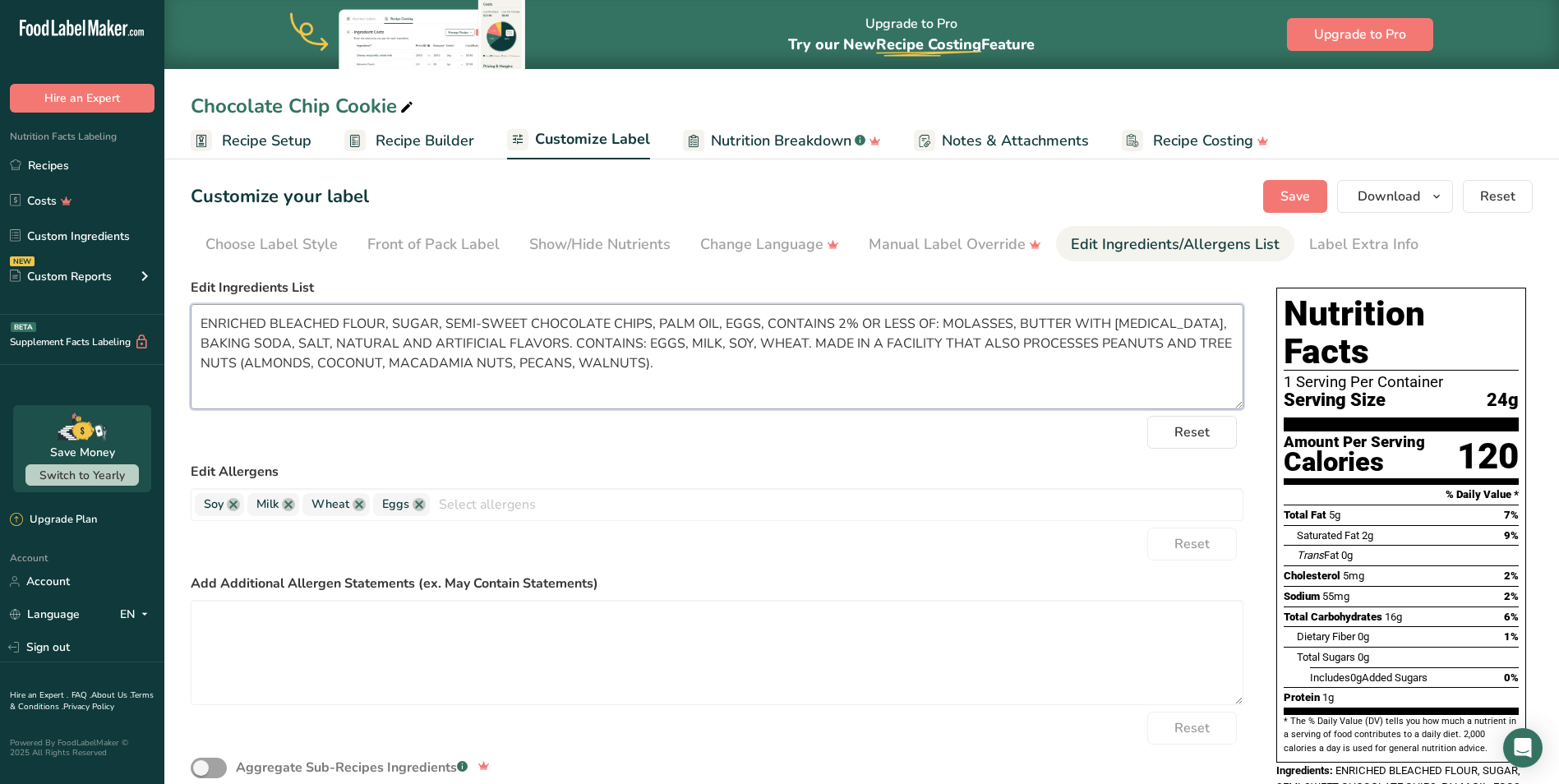
drag, startPoint x: 616, startPoint y: 343, endPoint x: 804, endPoint y: 346, distance: 188.0
click at [804, 346] on textarea "ENRICHED BLEACHED FLOUR, SUGAR, SEMI-SWEET CHOCOLATE CHIPS, PALM OIL, EGGS, CON…" at bounding box center [717, 357] width 1053 height 106
type textarea "ENRICHED BLEACHED FLOUR, SUGAR, SEMI-SWEET CHOCOLATE CHIPS, PALM OIL, EGGS, CON…"
click at [1305, 192] on span "Save" at bounding box center [1295, 196] width 30 height 20
click at [1410, 194] on span "Download" at bounding box center [1389, 196] width 62 height 20
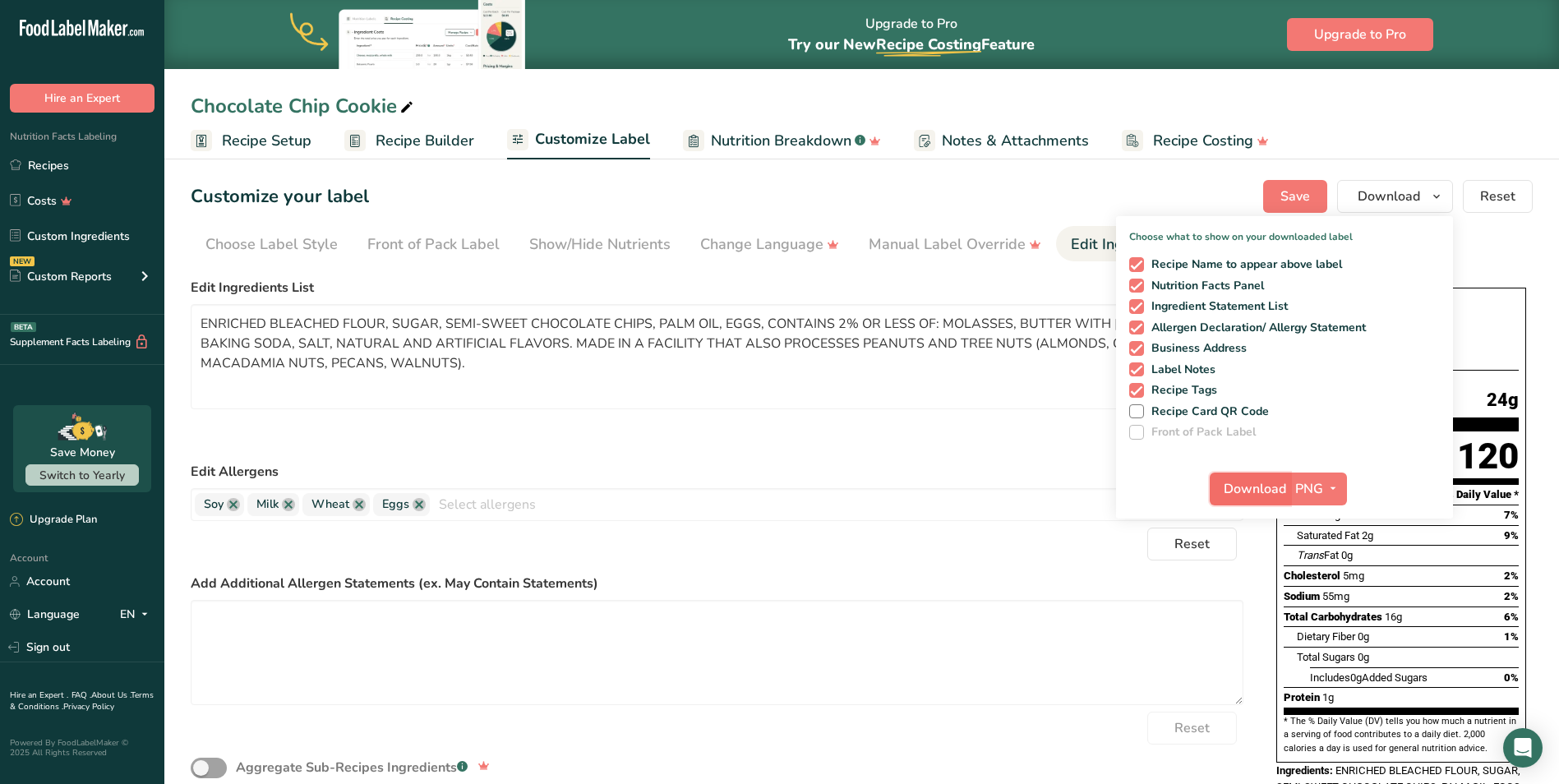
click at [1261, 479] on span "Download" at bounding box center [1255, 489] width 62 height 20
click at [1282, 200] on span "Save" at bounding box center [1295, 196] width 30 height 20
